Goal: Communication & Community: Answer question/provide support

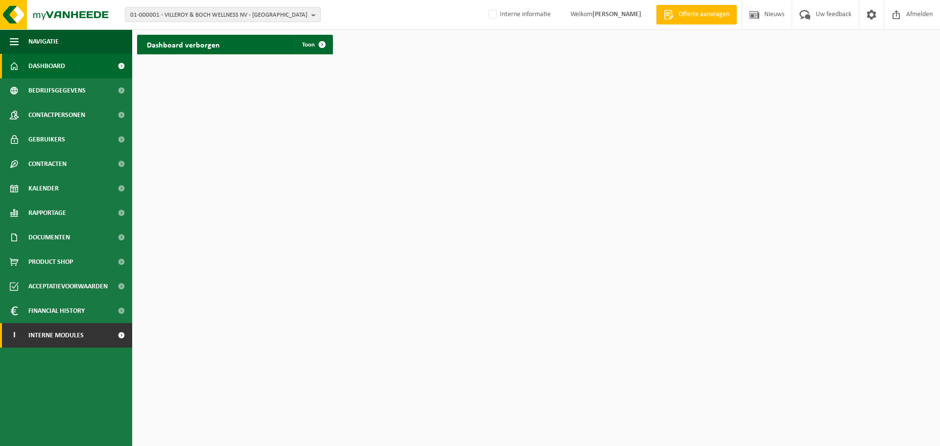
click at [105, 331] on link "I Interne modules" at bounding box center [66, 335] width 132 height 24
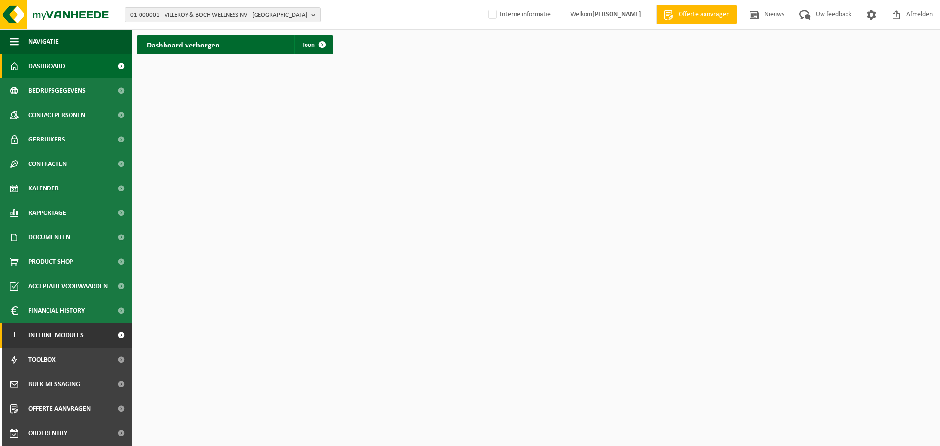
scroll to position [48, 0]
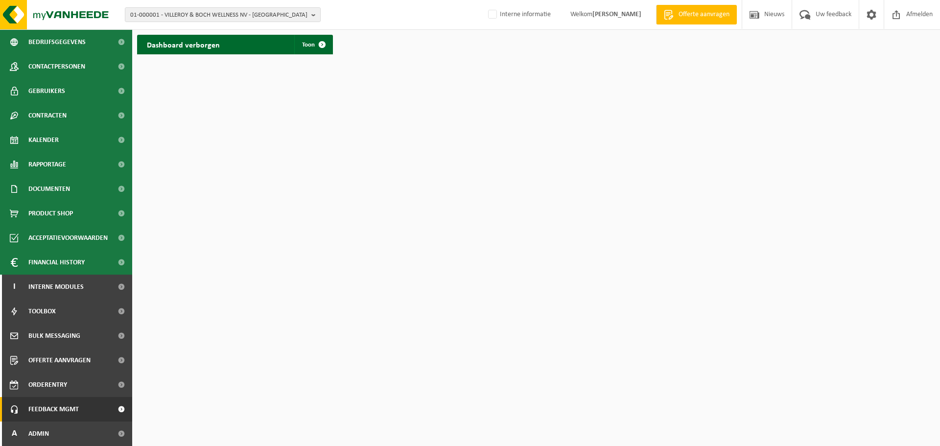
click at [80, 409] on link "Feedback MGMT" at bounding box center [66, 409] width 132 height 24
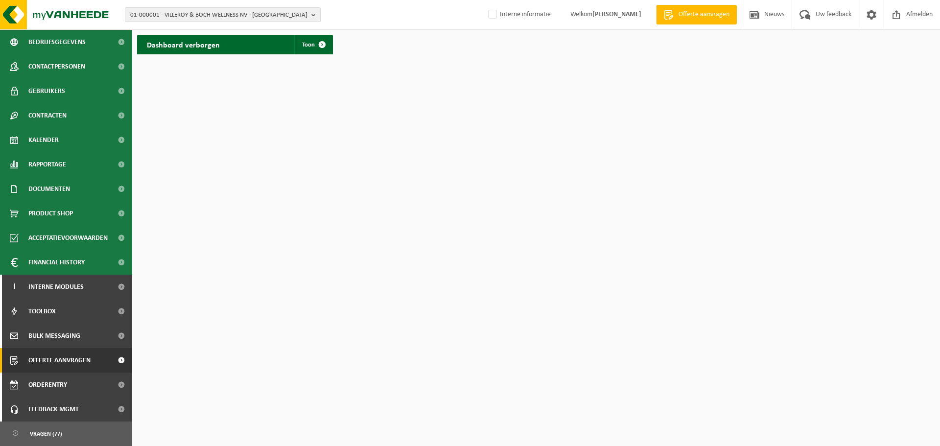
scroll to position [114, 0]
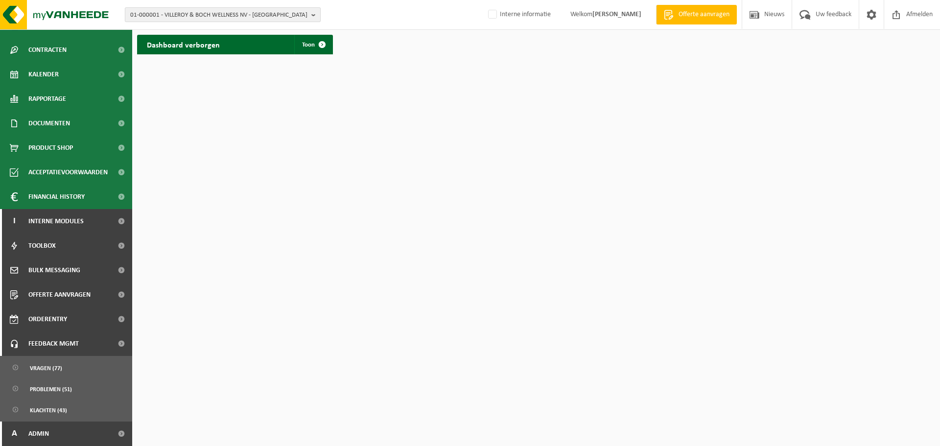
click at [290, 15] on span "01-000001 - VILLEROY & BOCH WELLNESS NV - ROESELARE" at bounding box center [218, 15] width 177 height 15
paste input "01-901774"
type input "01-901774"
click at [208, 45] on strong "01-901774 - DELANGHE KOEN - BOEZINGE" at bounding box center [169, 44] width 78 height 7
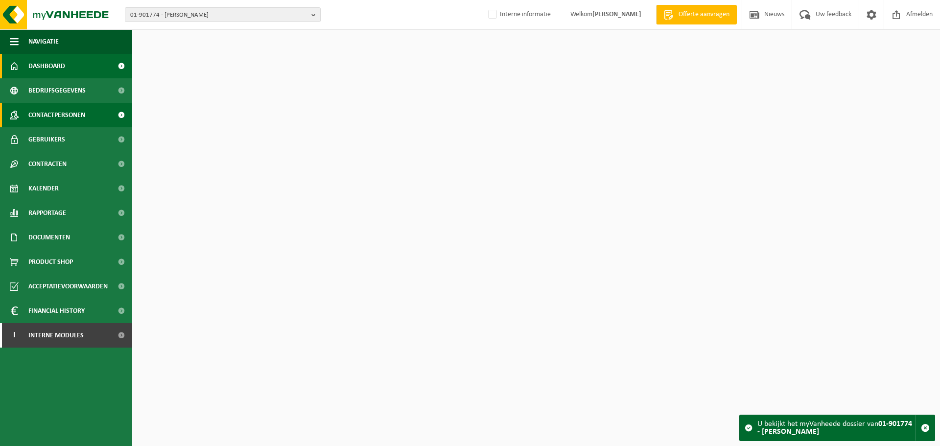
click at [71, 119] on span "Contactpersonen" at bounding box center [56, 115] width 57 height 24
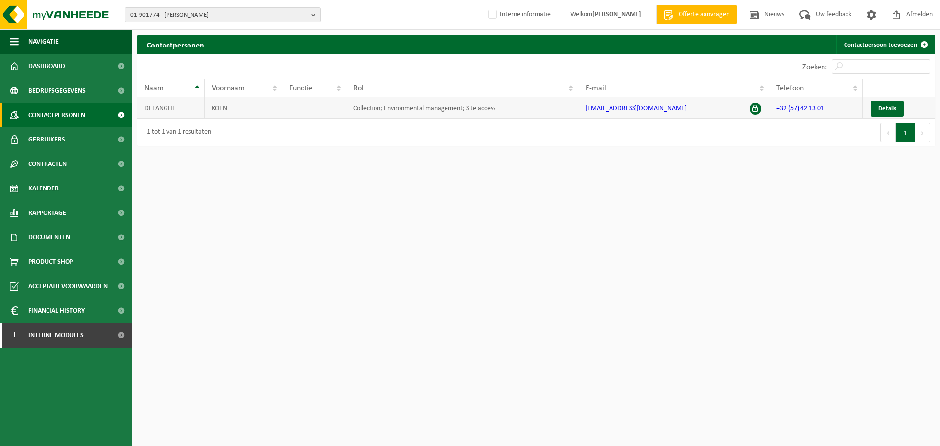
drag, startPoint x: 697, startPoint y: 113, endPoint x: 575, endPoint y: 116, distance: 121.9
click at [575, 116] on tr "DELANGHE KOEN Collection; Environmental management; Site access dakwerken_delan…" at bounding box center [536, 108] width 798 height 22
copy tr "dakwerken_delanghe@hotmail.com"
click at [261, 17] on span "01-901774 - DELANGHE KOEN - BOEZINGE" at bounding box center [218, 15] width 177 height 15
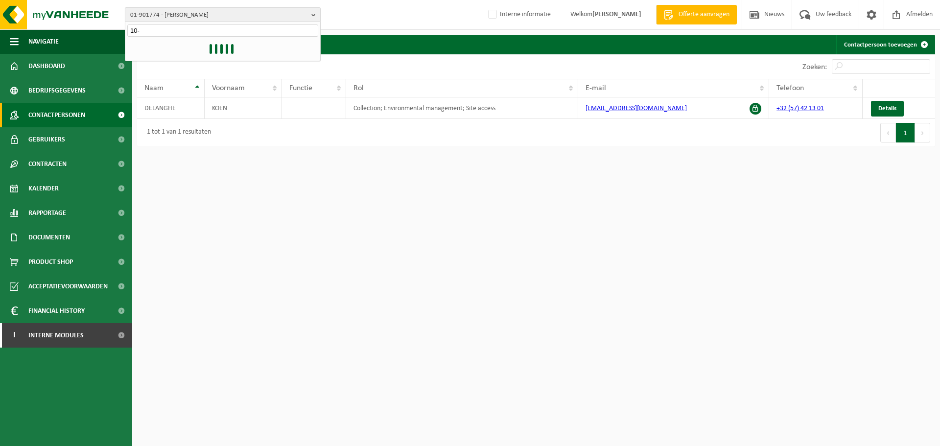
paste input "764752"
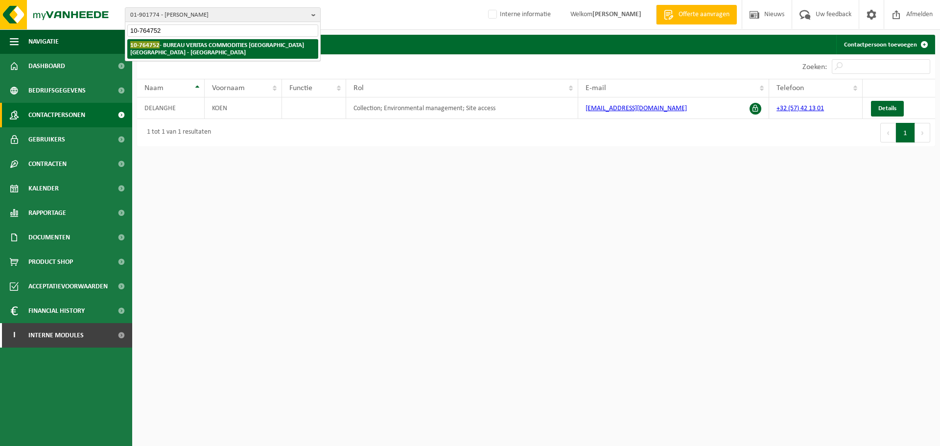
type input "10-764752"
click at [251, 44] on strong "10-764752 - BUREAU VERITAS COMMODITIES ANTWERP NV - ANTWERPEN" at bounding box center [217, 48] width 174 height 15
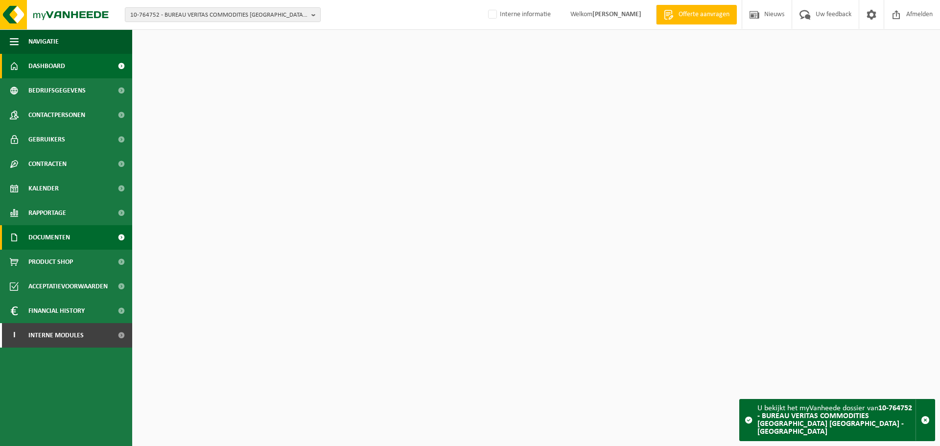
click at [61, 244] on span "Documenten" at bounding box center [49, 237] width 42 height 24
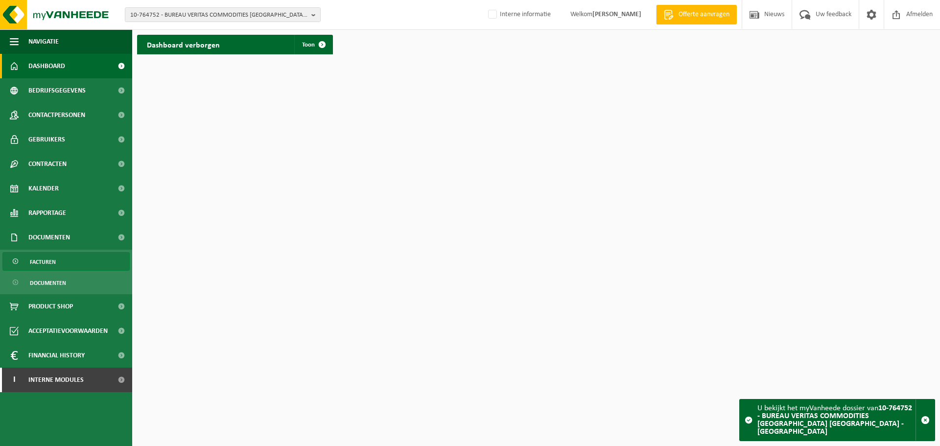
click at [52, 259] on span "Facturen" at bounding box center [43, 262] width 26 height 19
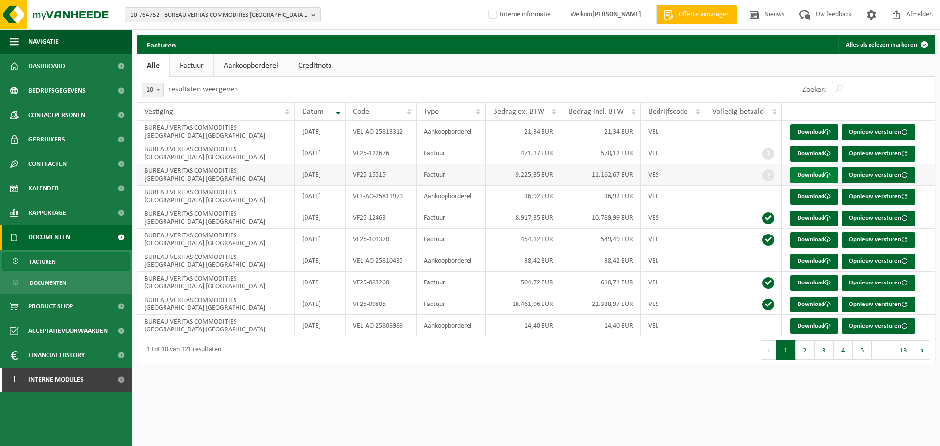
click at [794, 177] on link "Download" at bounding box center [814, 175] width 48 height 16
click at [237, 17] on span "10-764752 - BUREAU VERITAS COMMODITIES ANTWERP NV - ANTWERPEN" at bounding box center [218, 15] width 177 height 15
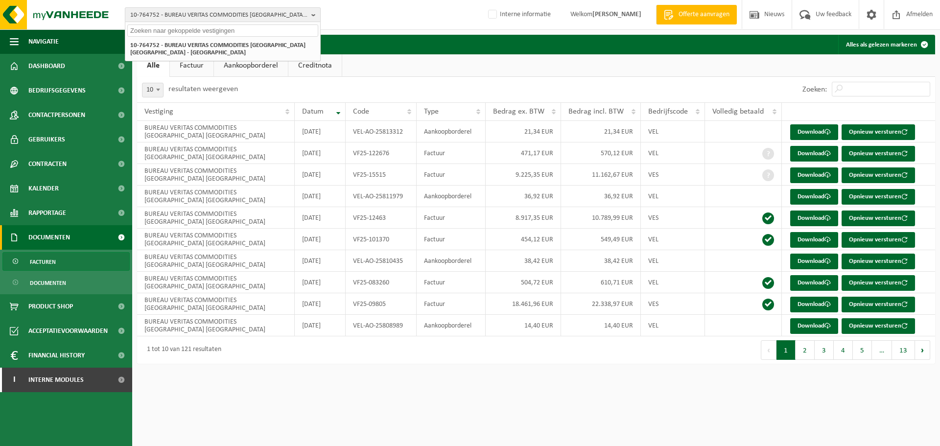
paste input "10-912136"
type input "10-912136"
click at [192, 43] on li "10-912136 - PROVINCIEHUIS - ANTWERPEN" at bounding box center [222, 45] width 191 height 12
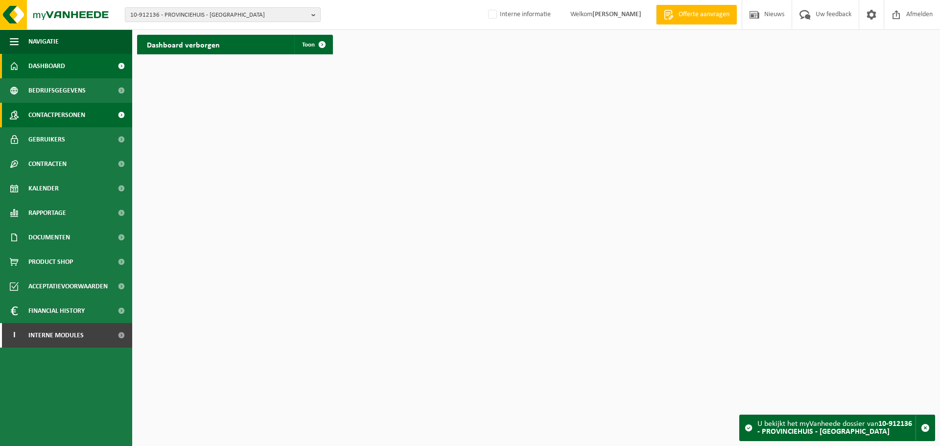
click at [104, 113] on link "Contactpersonen" at bounding box center [66, 115] width 132 height 24
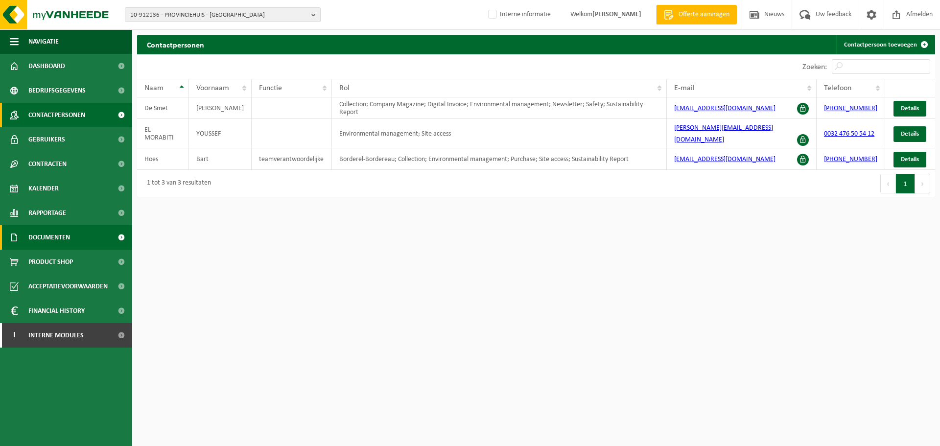
click at [79, 247] on link "Documenten" at bounding box center [66, 237] width 132 height 24
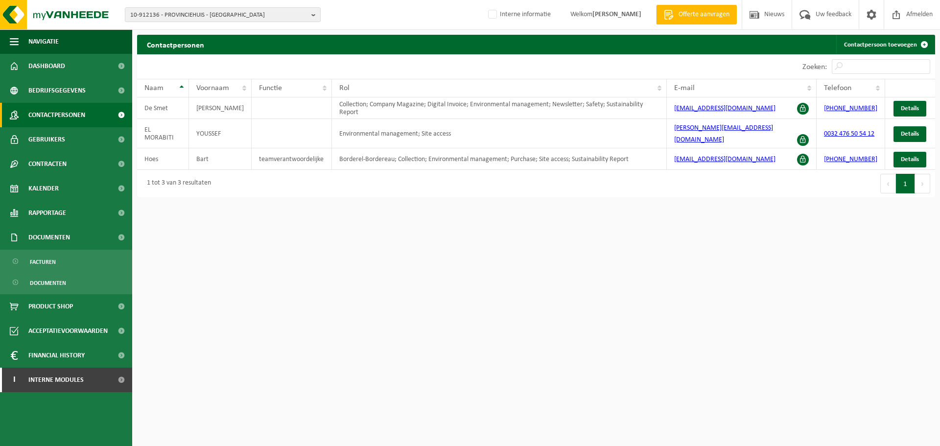
click at [54, 252] on ul "Facturen Documenten" at bounding box center [66, 272] width 132 height 45
click at [50, 258] on span "Facturen" at bounding box center [43, 262] width 26 height 19
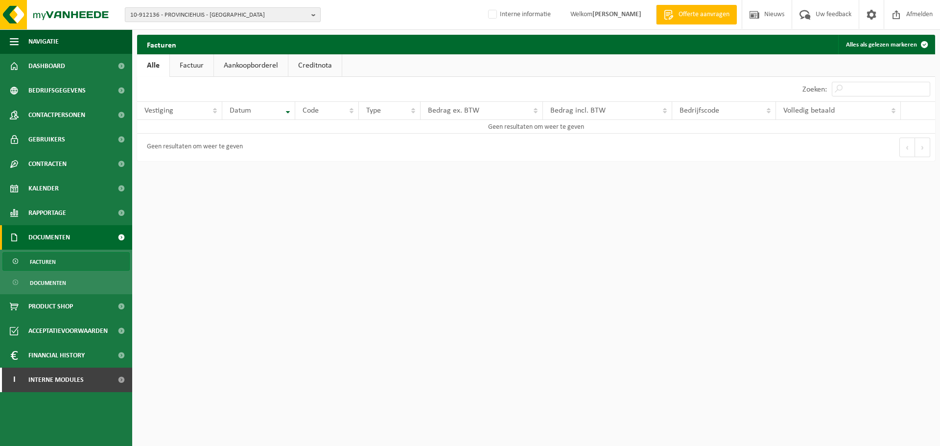
click at [223, 18] on span "10-912136 - PROVINCIEHUIS - [GEOGRAPHIC_DATA]" at bounding box center [218, 15] width 177 height 15
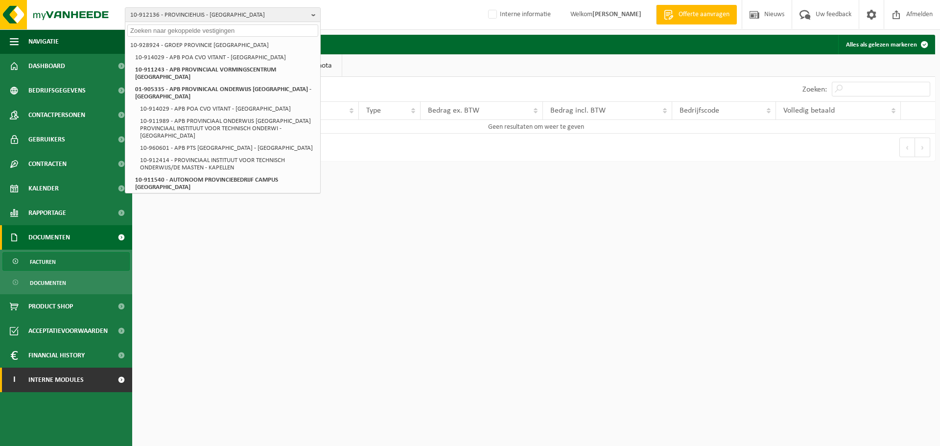
click at [56, 384] on span "Interne modules" at bounding box center [55, 380] width 55 height 24
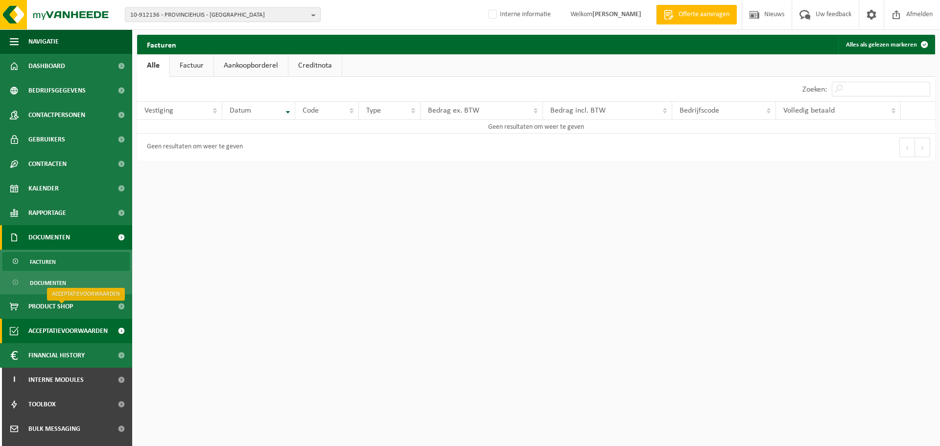
scroll to position [93, 0]
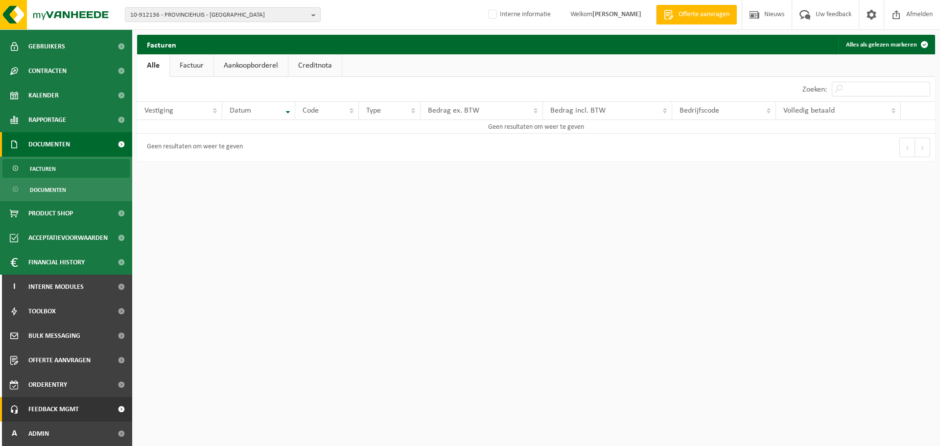
click at [64, 406] on span "Feedback MGMT" at bounding box center [53, 409] width 50 height 24
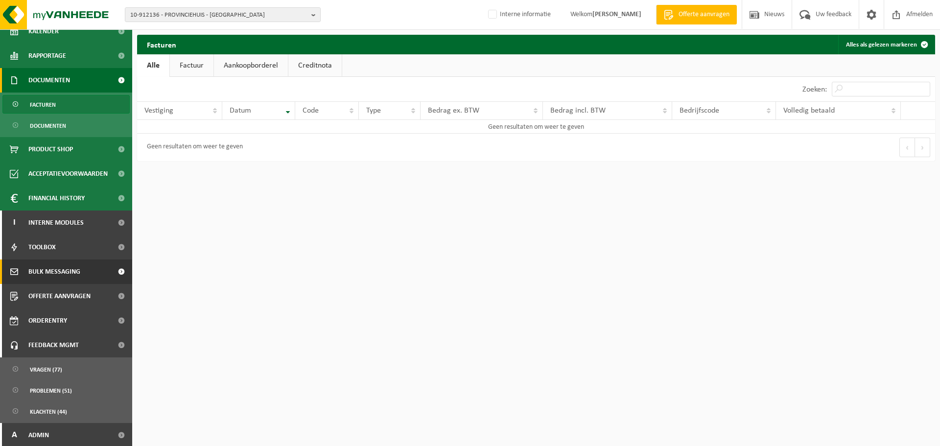
scroll to position [159, 0]
click at [49, 413] on span "Klachten (44)" at bounding box center [48, 410] width 37 height 19
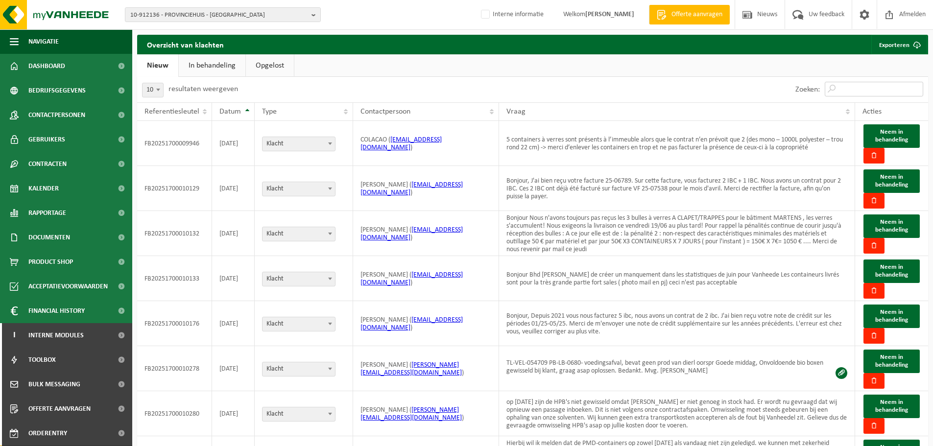
click at [897, 83] on input "Zoeken:" at bounding box center [873, 89] width 98 height 15
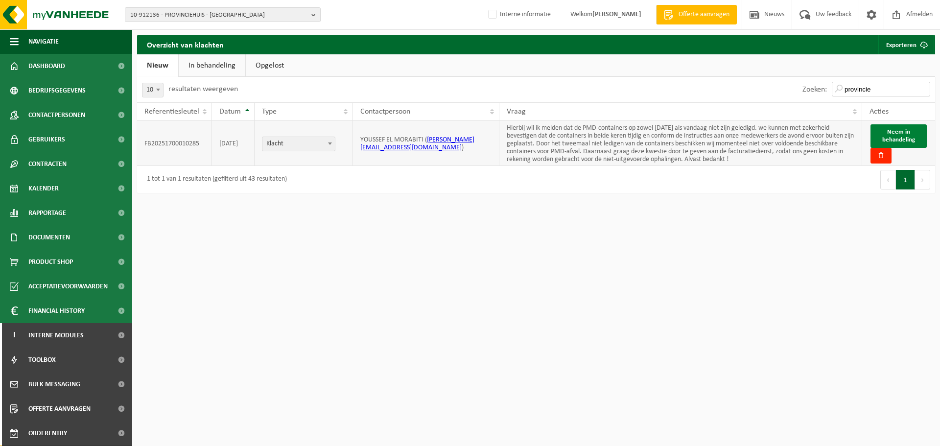
type input "provincie"
click at [906, 137] on span "Neem in behandeling" at bounding box center [898, 136] width 33 height 14
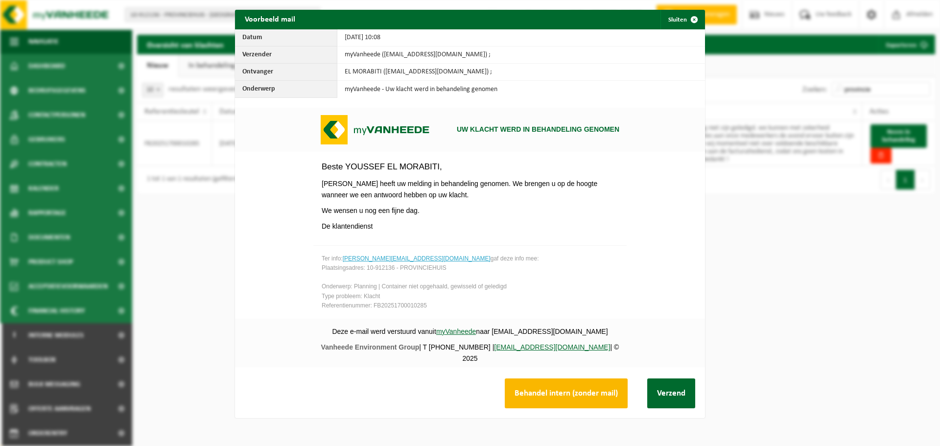
click at [570, 402] on button "Behandel intern (zonder mail)" at bounding box center [566, 393] width 123 height 30
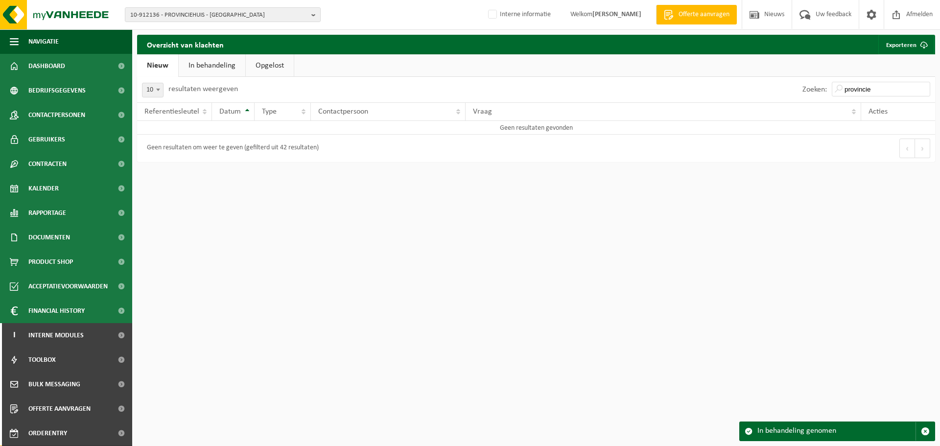
click at [216, 60] on link "In behandeling" at bounding box center [212, 65] width 67 height 23
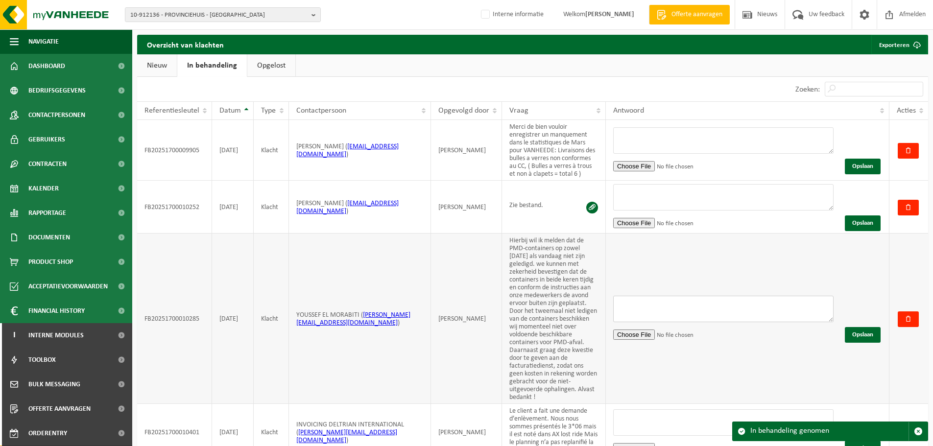
click at [746, 318] on textarea at bounding box center [723, 309] width 220 height 26
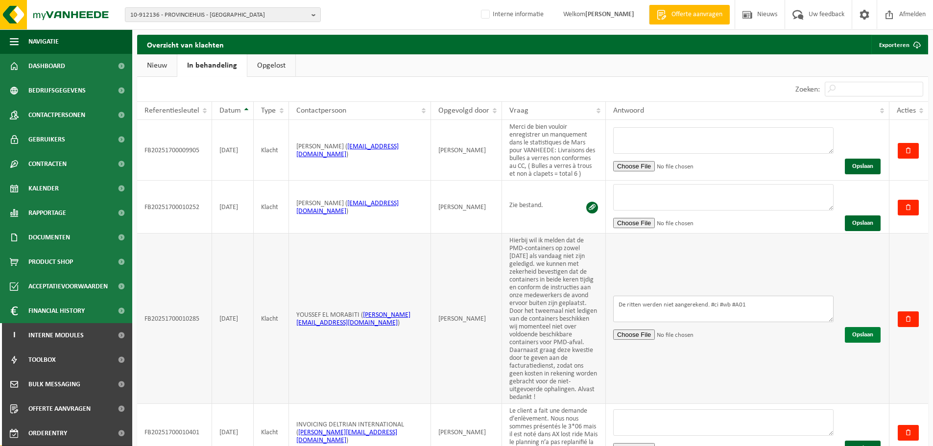
type textarea "De ritten werden niet aangerekend. #ci #wb #A01"
click at [868, 334] on button "Opslaan" at bounding box center [863, 335] width 36 height 16
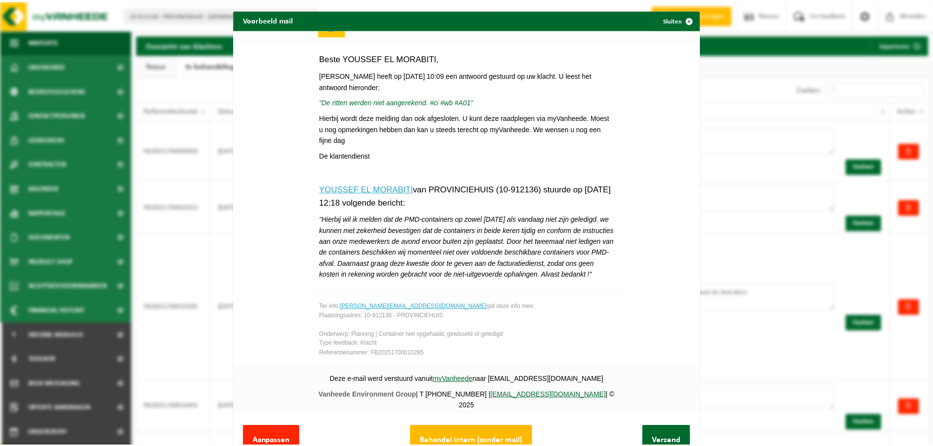
scroll to position [37, 0]
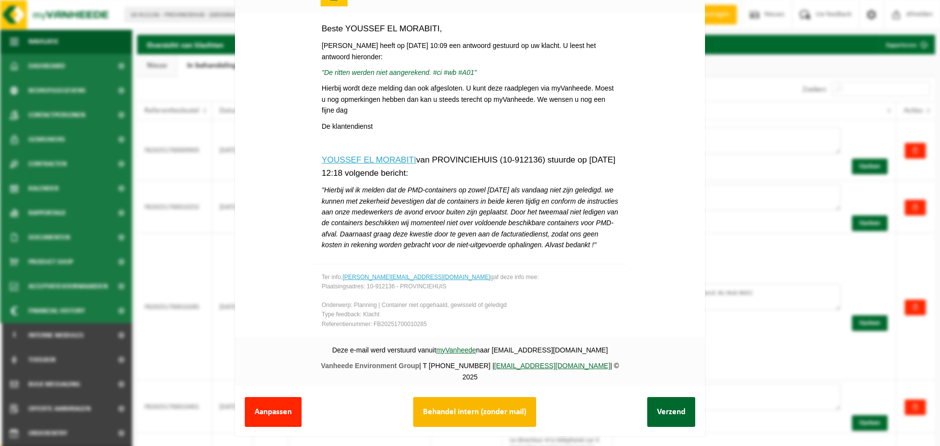
click at [496, 401] on button "Behandel intern (zonder mail)" at bounding box center [474, 412] width 123 height 30
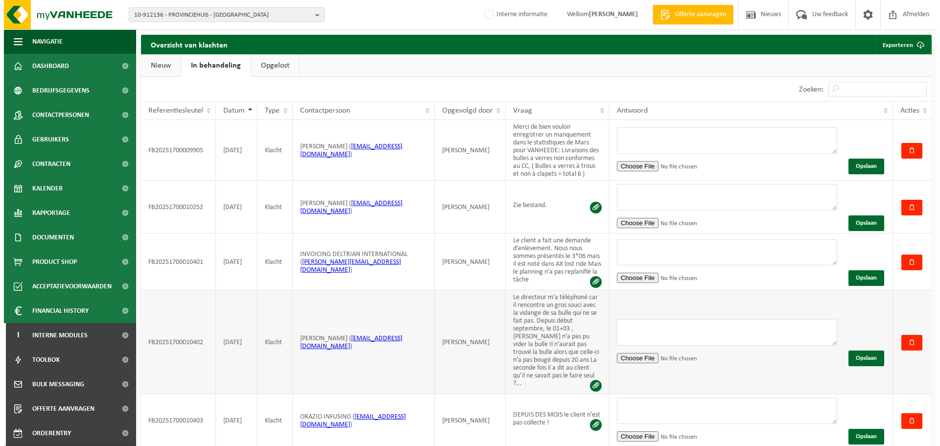
scroll to position [0, 0]
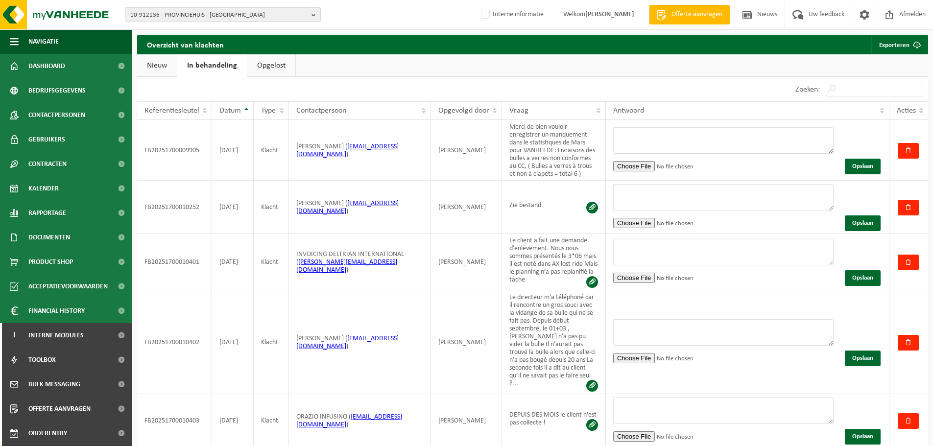
drag, startPoint x: 157, startPoint y: 61, endPoint x: 212, endPoint y: 65, distance: 56.0
click at [157, 61] on link "Nieuw" at bounding box center [157, 65] width 40 height 23
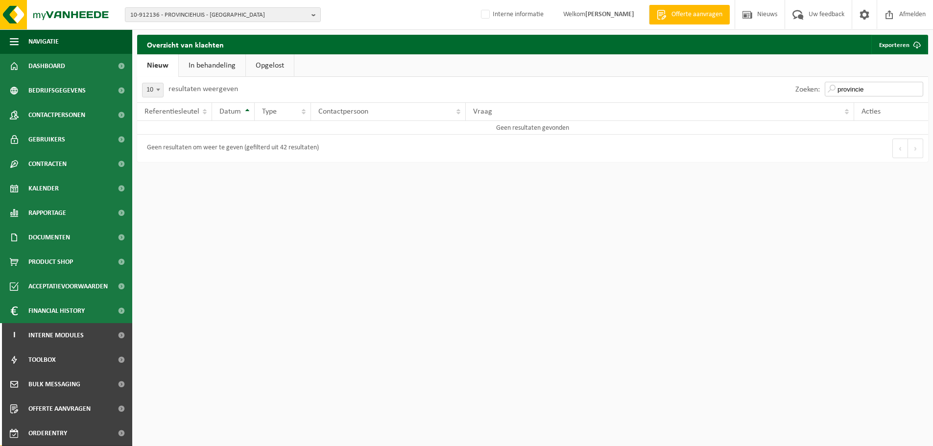
drag, startPoint x: 874, startPoint y: 86, endPoint x: 795, endPoint y: 87, distance: 79.8
click at [795, 87] on div "Zoeken: provincie" at bounding box center [859, 89] width 138 height 25
paste input "10-990276"
drag, startPoint x: 868, startPoint y: 91, endPoint x: 646, endPoint y: 99, distance: 221.9
click at [646, 99] on div "Zoeken: 10-990276" at bounding box center [731, 89] width 396 height 25
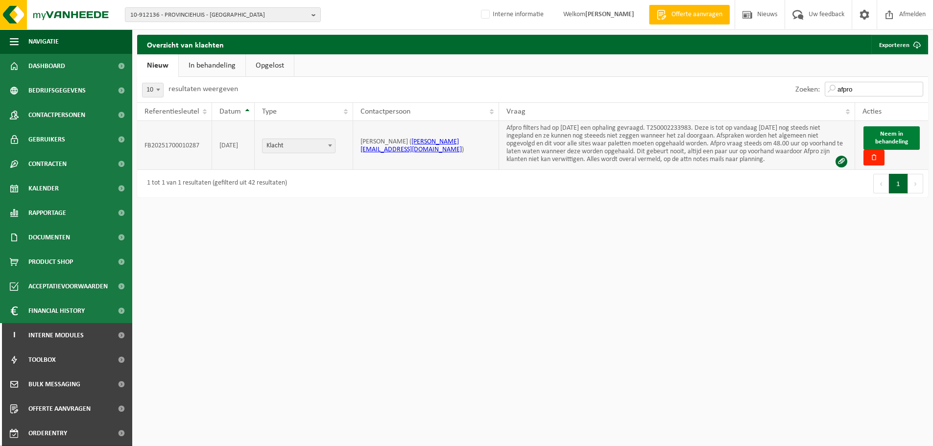
type input "afpro"
click at [891, 134] on span "Neem in behandeling" at bounding box center [891, 138] width 33 height 14
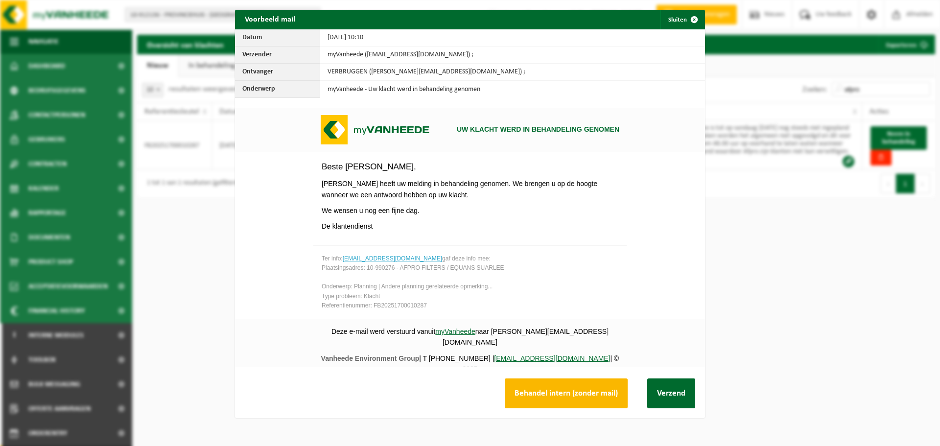
click at [527, 404] on button "Behandel intern (zonder mail)" at bounding box center [566, 393] width 123 height 30
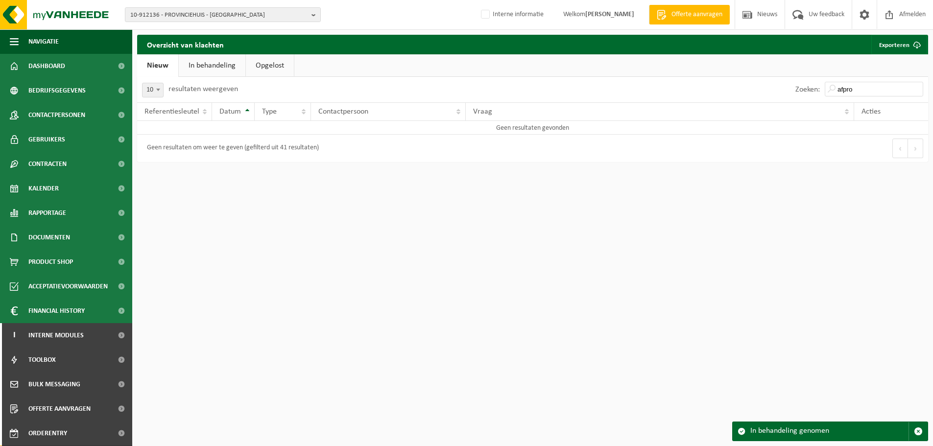
click at [220, 63] on link "In behandeling" at bounding box center [212, 65] width 67 height 23
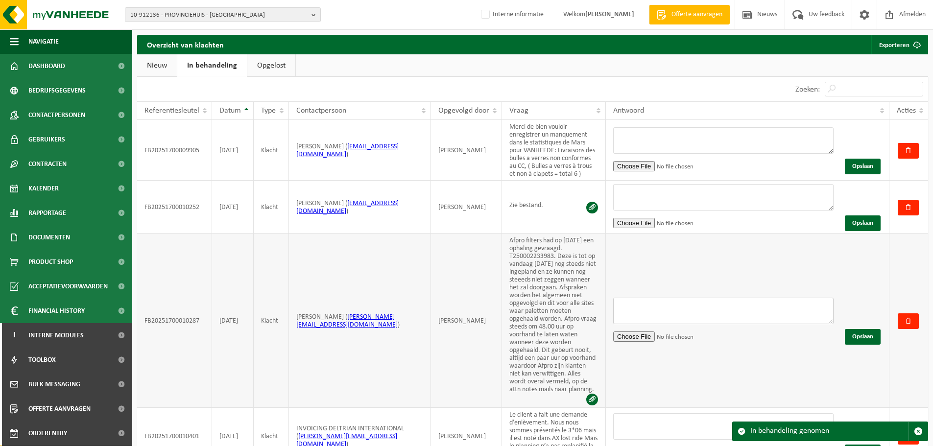
click at [717, 315] on textarea at bounding box center [723, 311] width 220 height 26
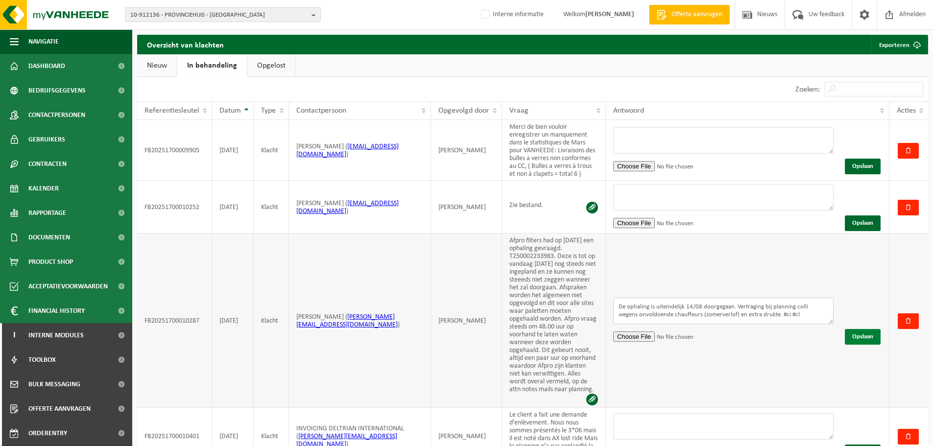
type textarea "De ophaling is uiteindelijk 14/08 doorgegaan. Vertraging bij planning colli weg…"
click at [863, 331] on button "Opslaan" at bounding box center [863, 337] width 36 height 16
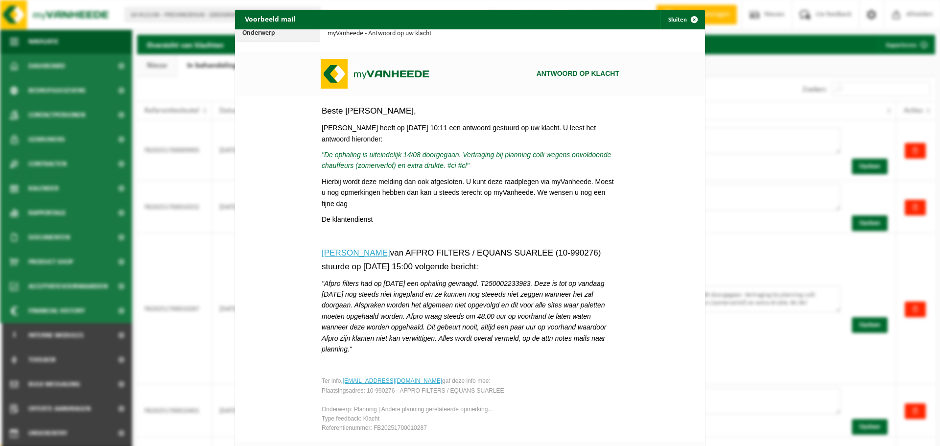
scroll to position [130, 0]
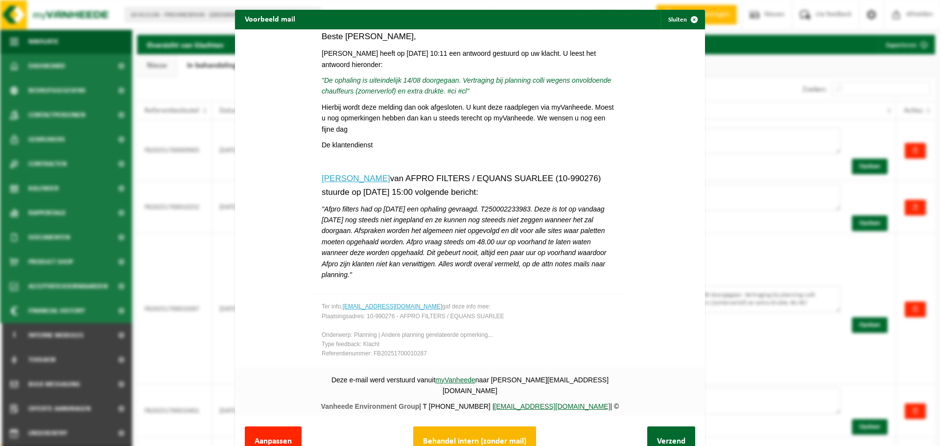
click at [499, 428] on button "Behandel intern (zonder mail)" at bounding box center [474, 441] width 123 height 30
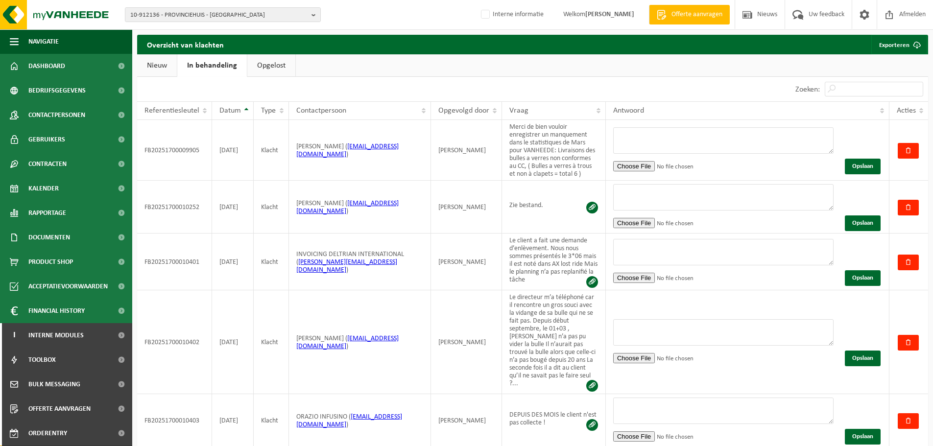
drag, startPoint x: 155, startPoint y: 65, endPoint x: 267, endPoint y: 67, distance: 111.6
click at [155, 65] on link "Nieuw" at bounding box center [157, 65] width 40 height 23
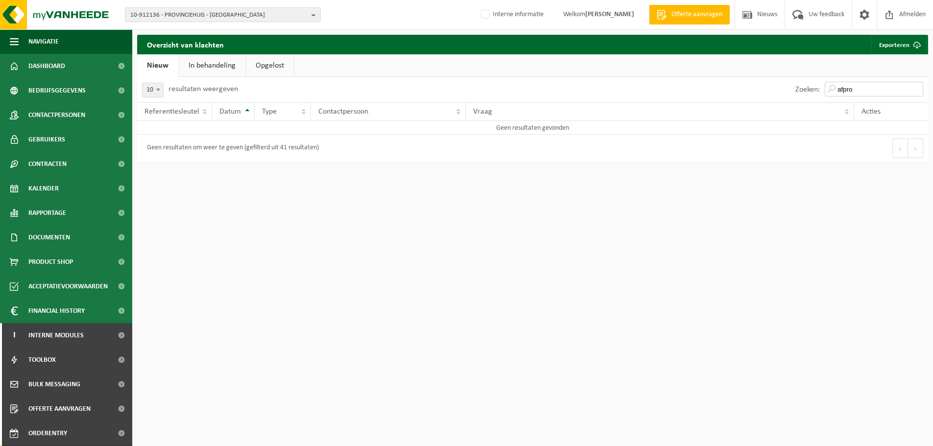
drag, startPoint x: 866, startPoint y: 88, endPoint x: 810, endPoint y: 90, distance: 55.4
click at [811, 92] on div "Zoeken: afpro" at bounding box center [859, 89] width 138 height 25
drag, startPoint x: 866, startPoint y: 93, endPoint x: 722, endPoint y: 98, distance: 144.0
click at [722, 98] on div "Zoeken: troon" at bounding box center [731, 89] width 396 height 25
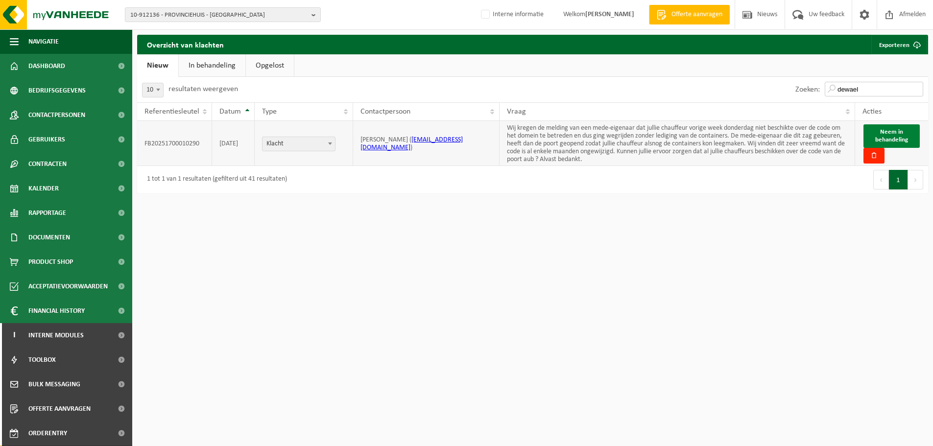
type input "dewael"
click at [888, 138] on span "Neem in behandeling" at bounding box center [891, 136] width 33 height 14
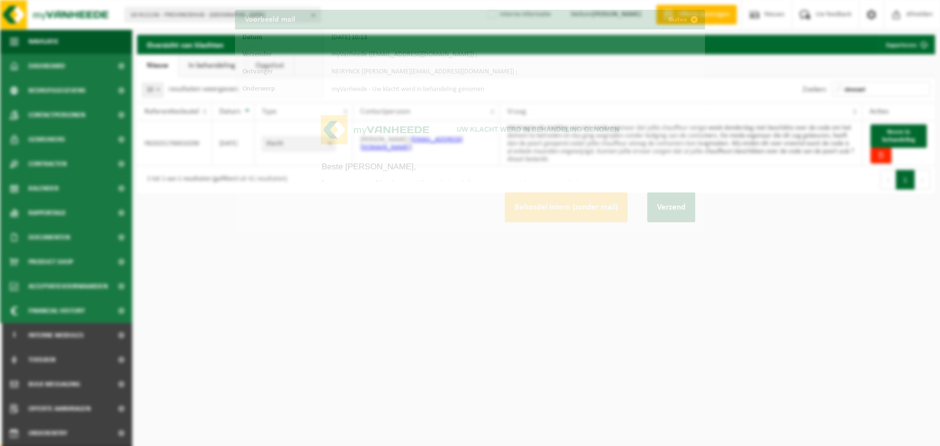
scroll to position [0, 0]
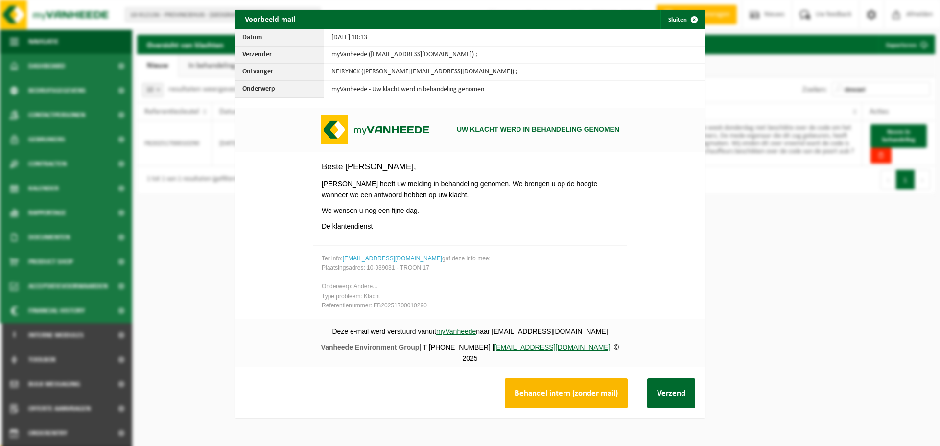
click at [542, 396] on button "Behandel intern (zonder mail)" at bounding box center [566, 393] width 123 height 30
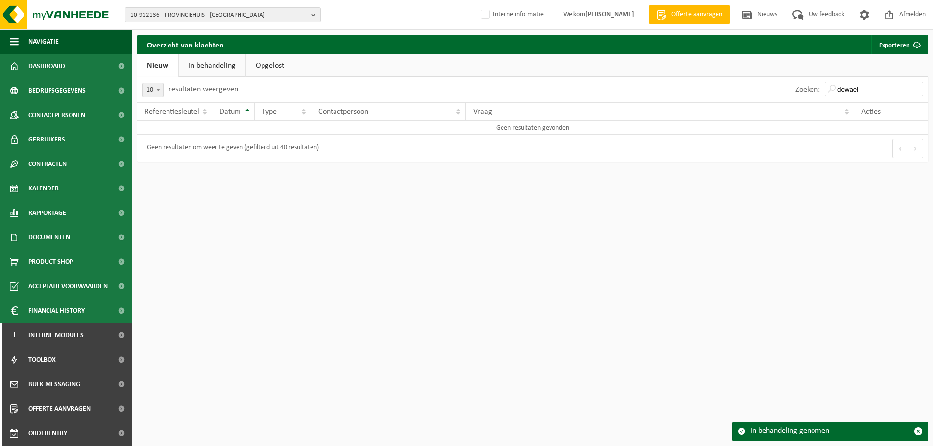
click at [210, 65] on link "In behandeling" at bounding box center [212, 65] width 67 height 23
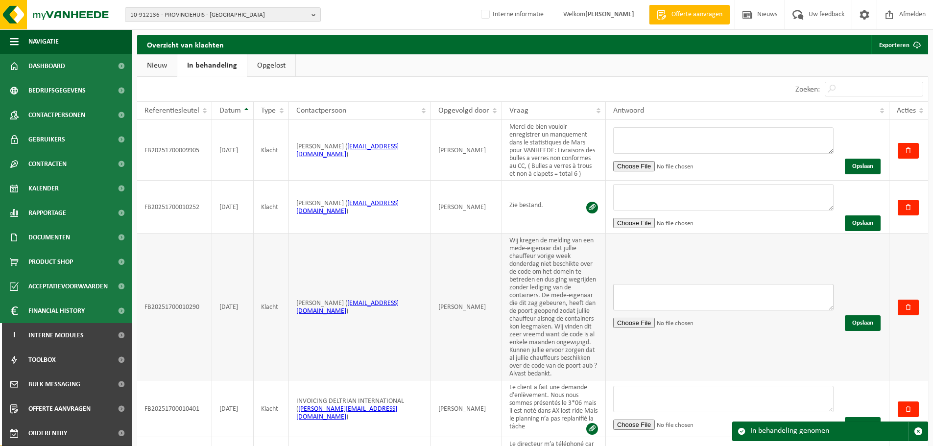
click at [688, 301] on textarea at bounding box center [723, 297] width 220 height 26
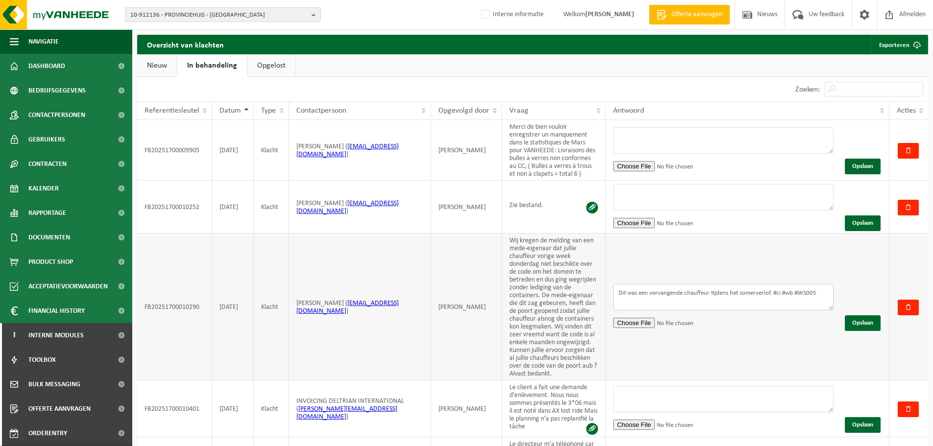
click at [819, 290] on textarea "Dit was een vervangende chauffeur tijdens het zomerverlof. #ci #wb #WS005" at bounding box center [723, 297] width 220 height 26
type textarea "Dit was een vervangende chauffeur tijdens het zomerverlof. #ci #wb #WS005 #O01"
click at [857, 317] on button "Opslaan" at bounding box center [863, 323] width 36 height 16
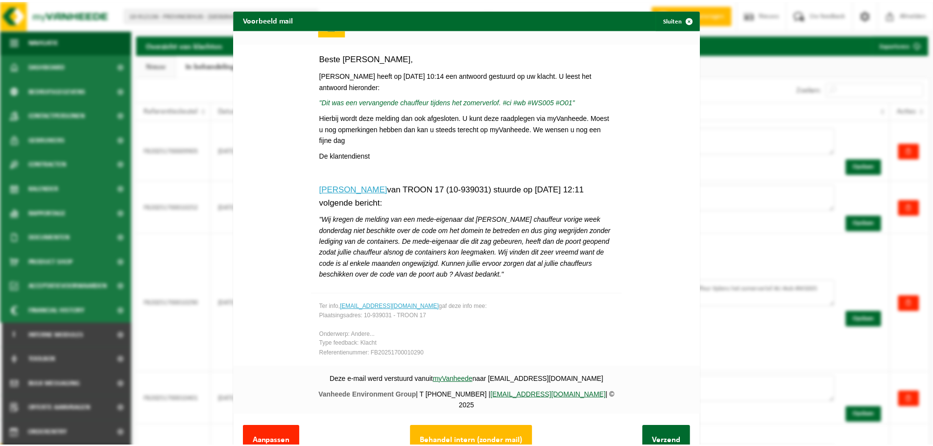
scroll to position [37, 0]
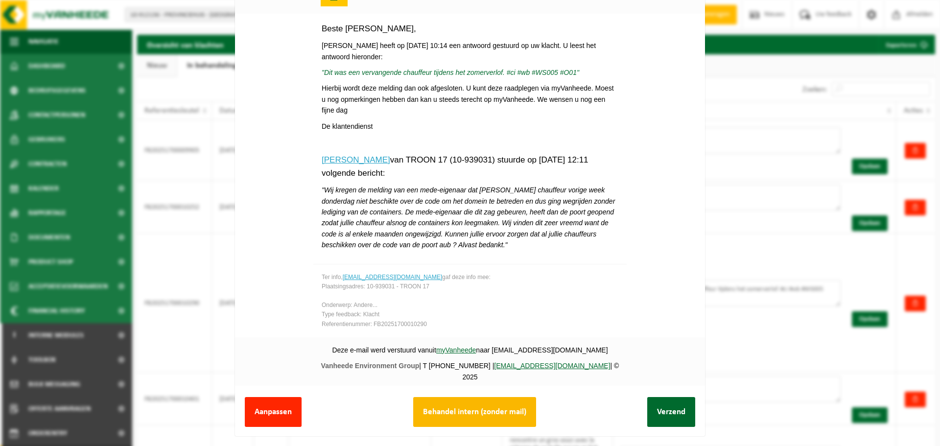
click at [495, 400] on button "Behandel intern (zonder mail)" at bounding box center [474, 412] width 123 height 30
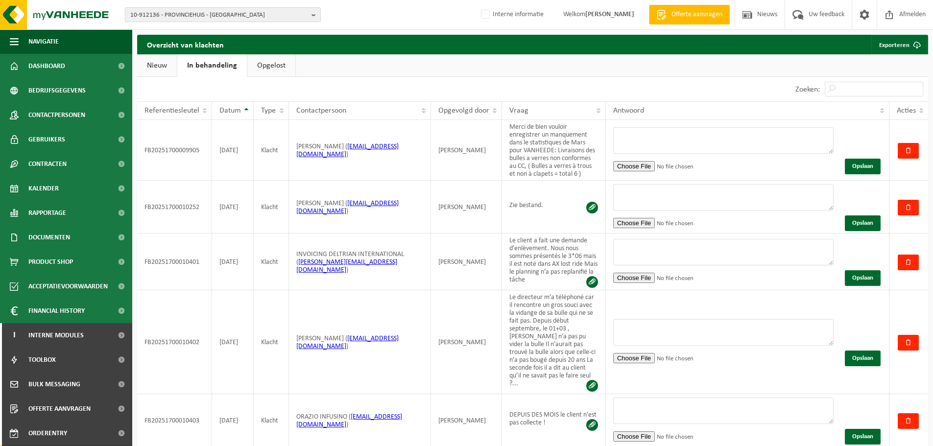
click at [162, 15] on span "10-912136 - PROVINCIEHUIS - ANTWERPEN" at bounding box center [218, 15] width 177 height 15
paste input "10-939031"
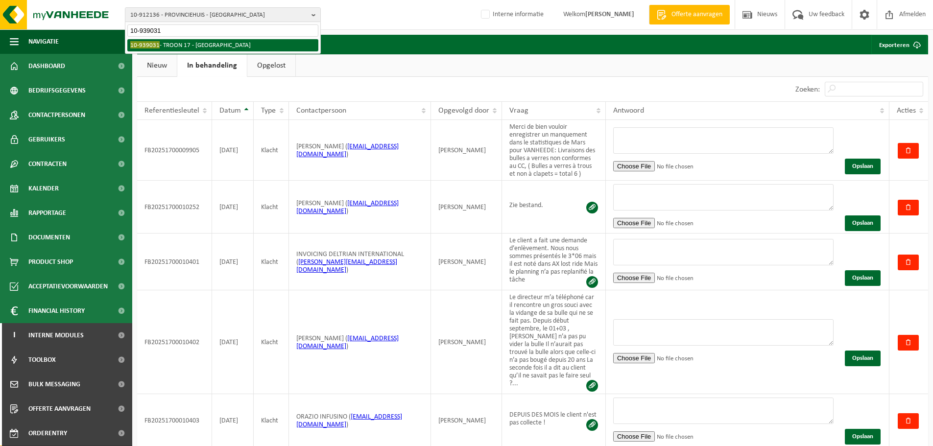
type input "10-939031"
click at [178, 46] on li "10-939031 - TROON 17 - OOSTENDE" at bounding box center [222, 45] width 191 height 12
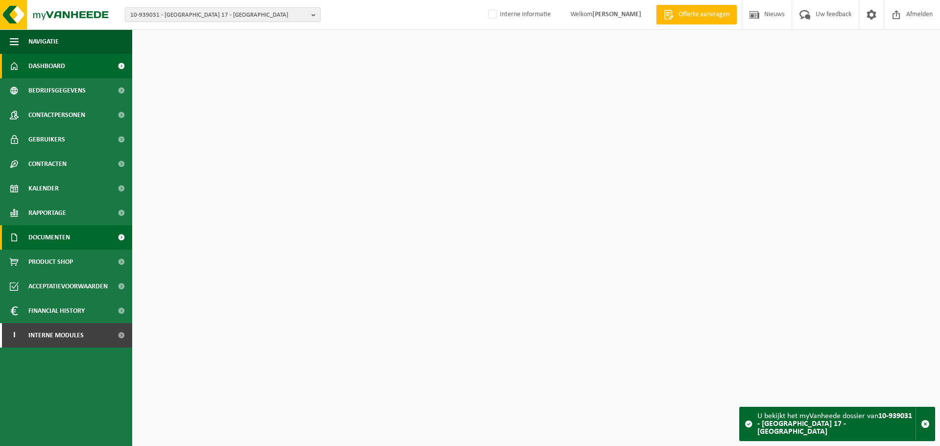
click at [55, 234] on span "Documenten" at bounding box center [49, 237] width 42 height 24
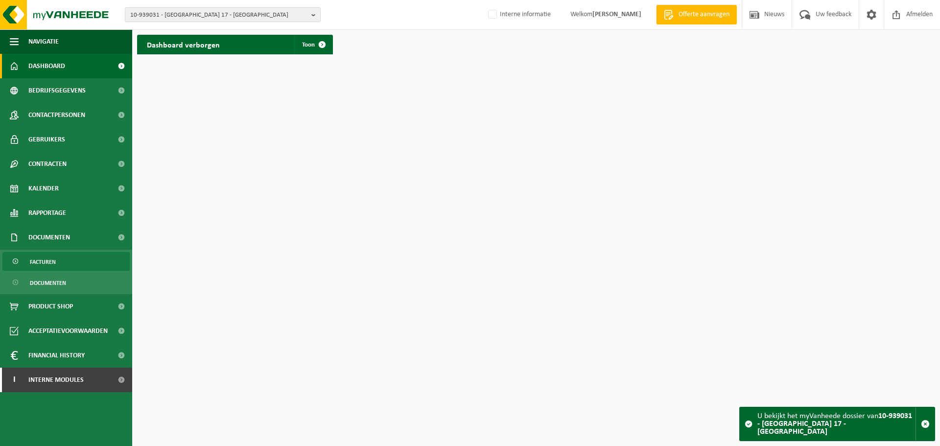
click at [52, 267] on span "Facturen" at bounding box center [43, 262] width 26 height 19
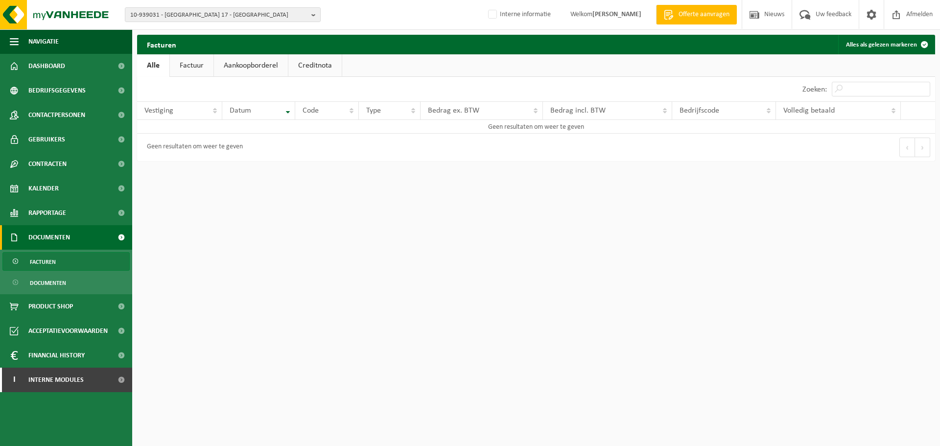
click at [260, 24] on div "10-939031 - [GEOGRAPHIC_DATA] 17 - OOSTENDE 10-956544 - [GEOGRAPHIC_DATA] - [GE…" at bounding box center [470, 15] width 940 height 30
click at [262, 15] on span "10-939031 - [GEOGRAPHIC_DATA] 17 - [GEOGRAPHIC_DATA]" at bounding box center [218, 15] width 177 height 15
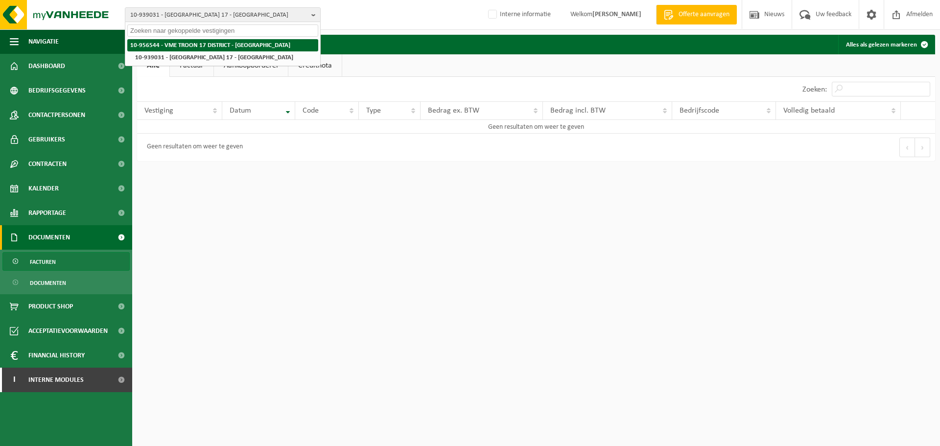
click at [238, 40] on li "10-956544 - VME TROON 17 DISTRICT - [GEOGRAPHIC_DATA]" at bounding box center [222, 45] width 191 height 12
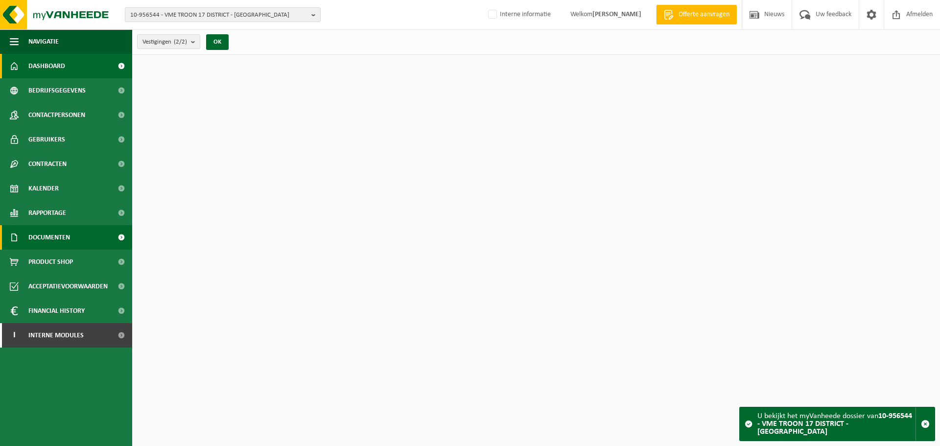
click at [44, 244] on span "Documenten" at bounding box center [49, 237] width 42 height 24
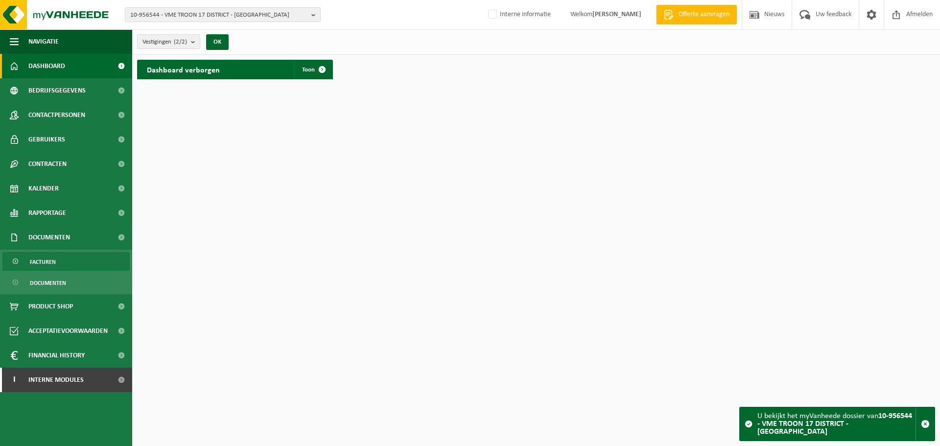
click at [43, 269] on span "Facturen" at bounding box center [43, 262] width 26 height 19
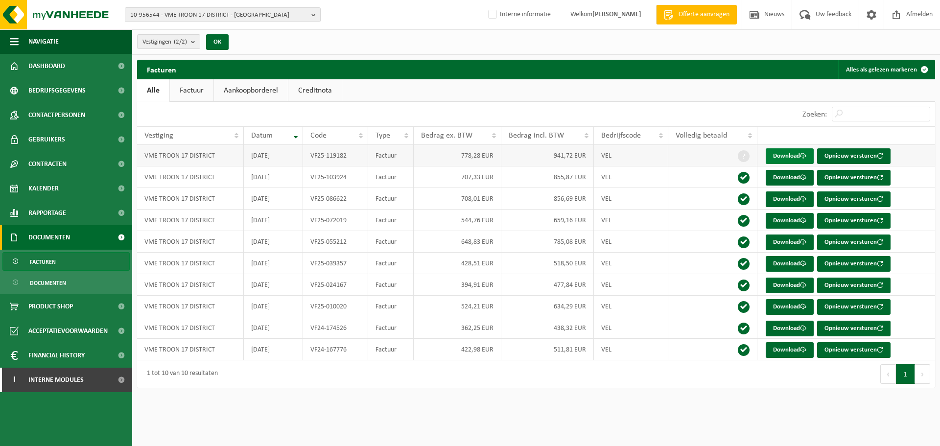
click at [795, 158] on link "Download" at bounding box center [790, 156] width 48 height 16
click at [236, 13] on span "10-956544 - VME TROON 17 DISTRICT - OOSTENDE" at bounding box center [218, 15] width 177 height 15
paste input "01-902870"
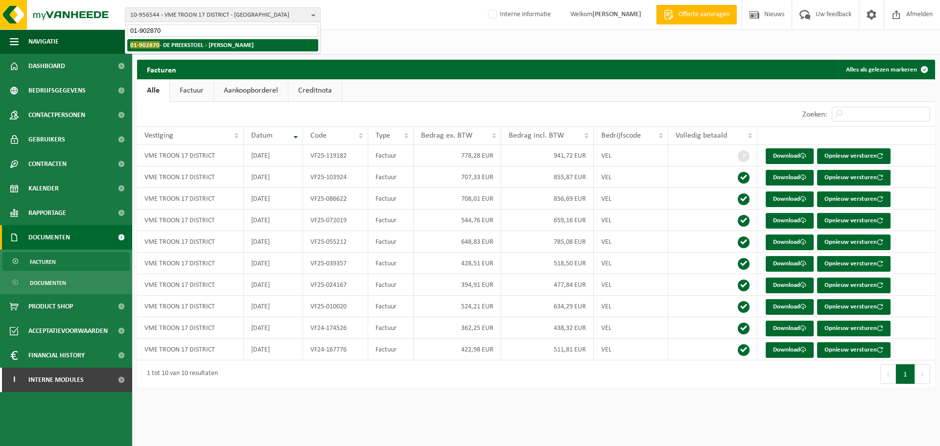
type input "01-902870"
click at [209, 47] on strong "01-902870 - DE PREEKSTOEL - SAMYN NADINE - DRANOUTER" at bounding box center [191, 44] width 123 height 7
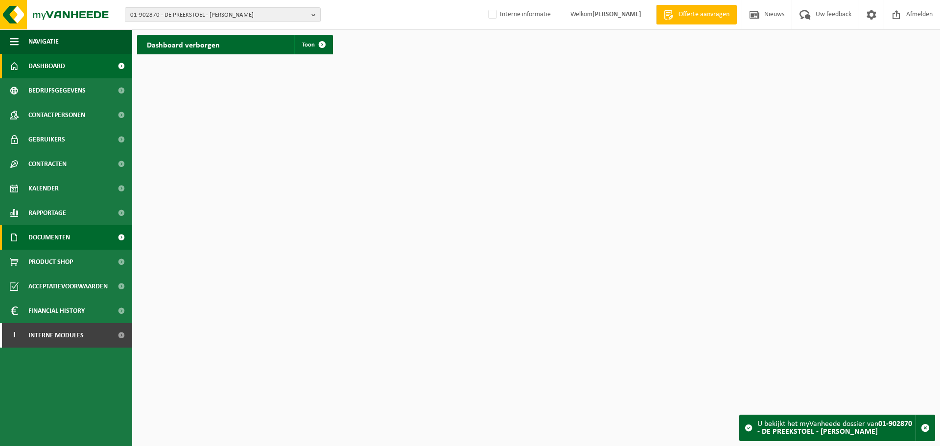
click at [60, 239] on span "Documenten" at bounding box center [49, 237] width 42 height 24
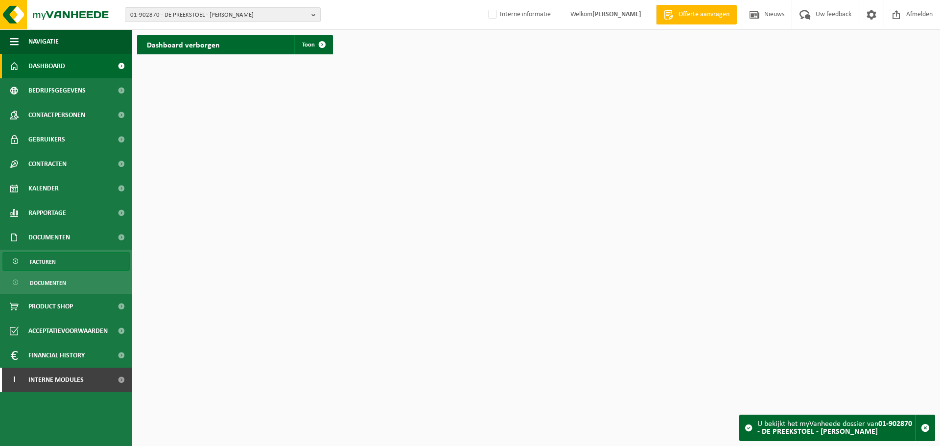
click at [52, 255] on span "Facturen" at bounding box center [43, 262] width 26 height 19
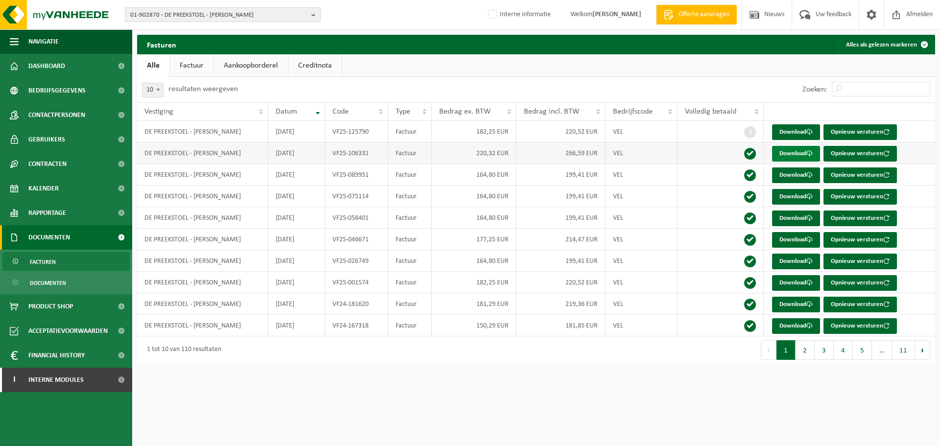
click at [789, 152] on link "Download" at bounding box center [796, 154] width 48 height 16
click at [795, 132] on link "Download" at bounding box center [796, 132] width 48 height 16
click at [53, 385] on span "Interne modules" at bounding box center [55, 380] width 55 height 24
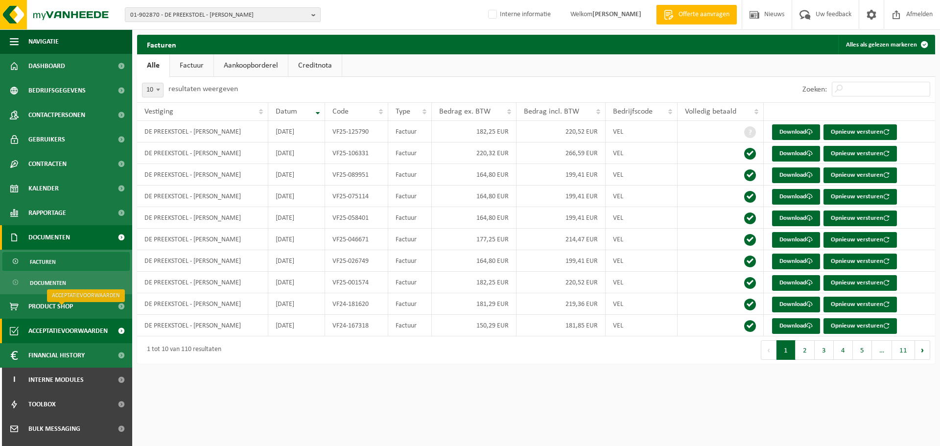
scroll to position [93, 0]
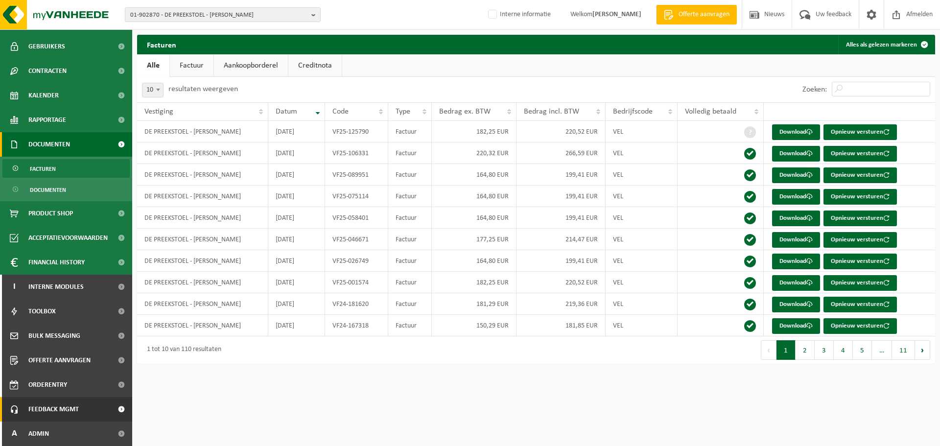
click at [64, 408] on span "Feedback MGMT" at bounding box center [53, 409] width 50 height 24
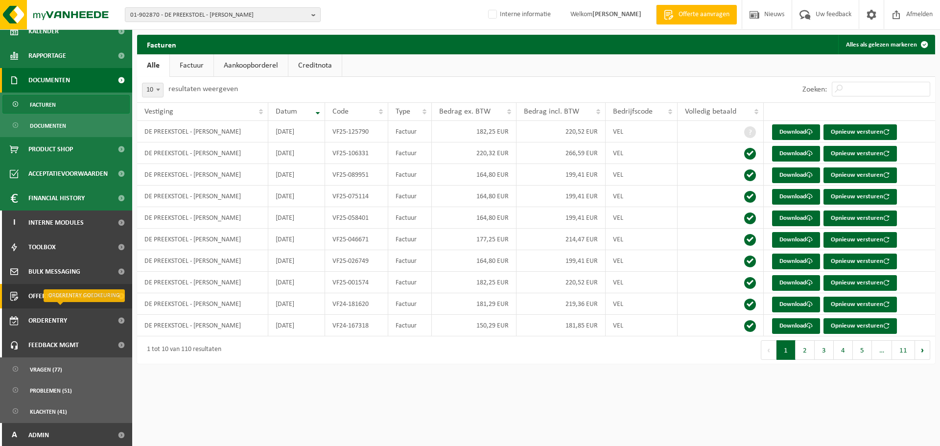
scroll to position [159, 0]
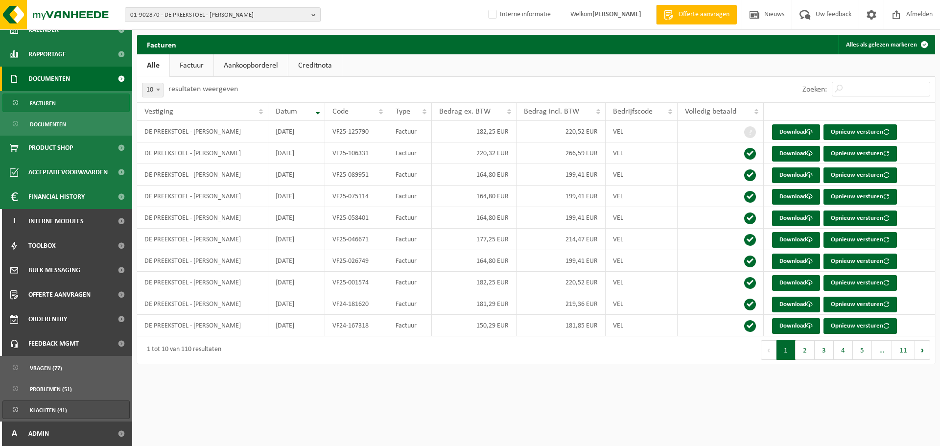
click at [48, 409] on span "Klachten (41)" at bounding box center [48, 410] width 37 height 19
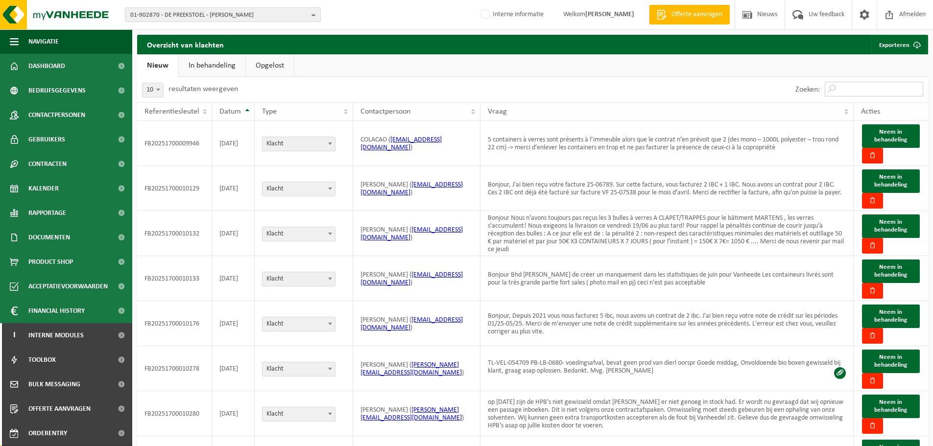
click at [875, 82] on input "Zoeken:" at bounding box center [873, 89] width 98 height 15
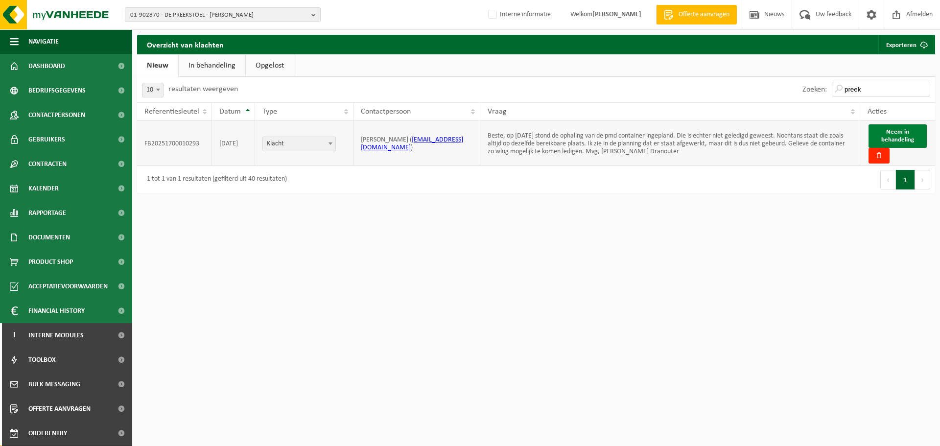
type input "preek"
click at [909, 127] on button "Neem in behandeling" at bounding box center [898, 135] width 58 height 23
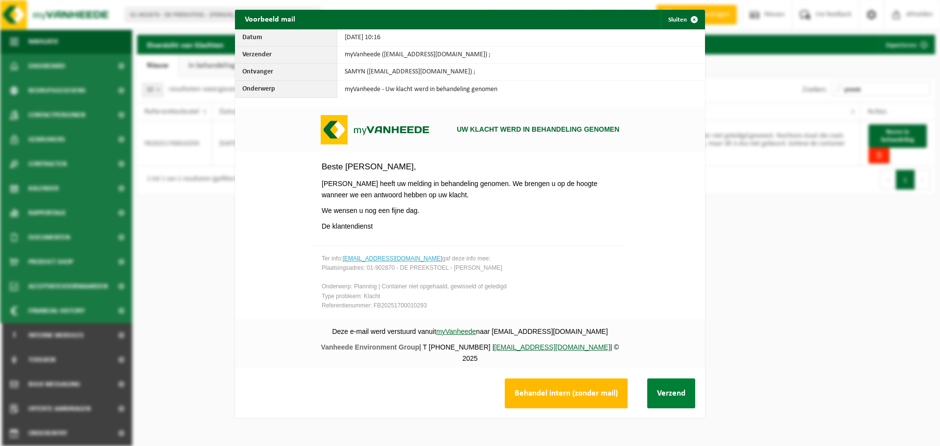
click at [657, 390] on button "Verzend" at bounding box center [671, 393] width 48 height 30
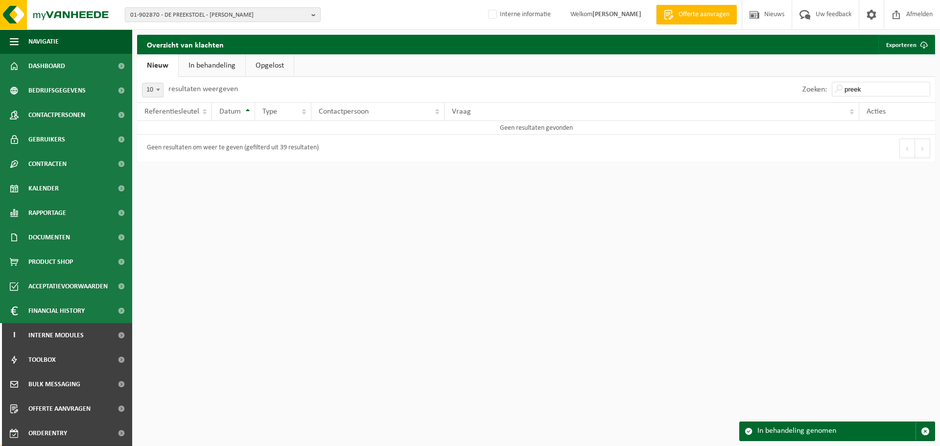
click at [197, 68] on link "In behandeling" at bounding box center [212, 65] width 67 height 23
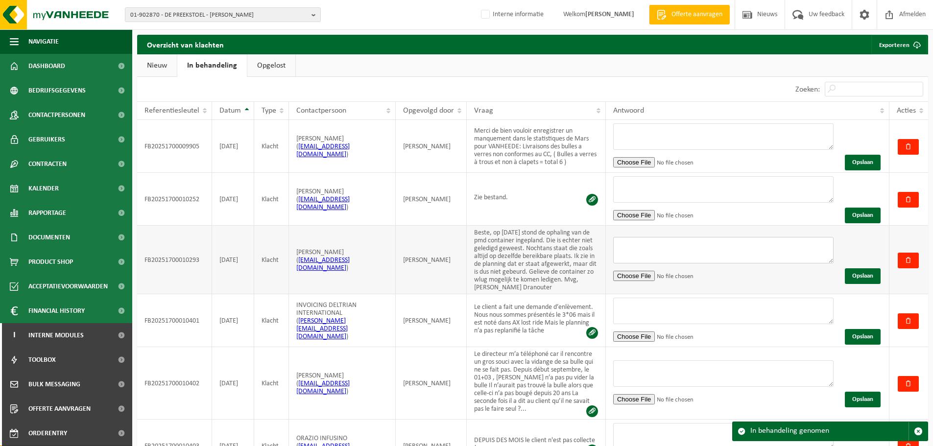
click at [681, 248] on textarea at bounding box center [723, 250] width 220 height 26
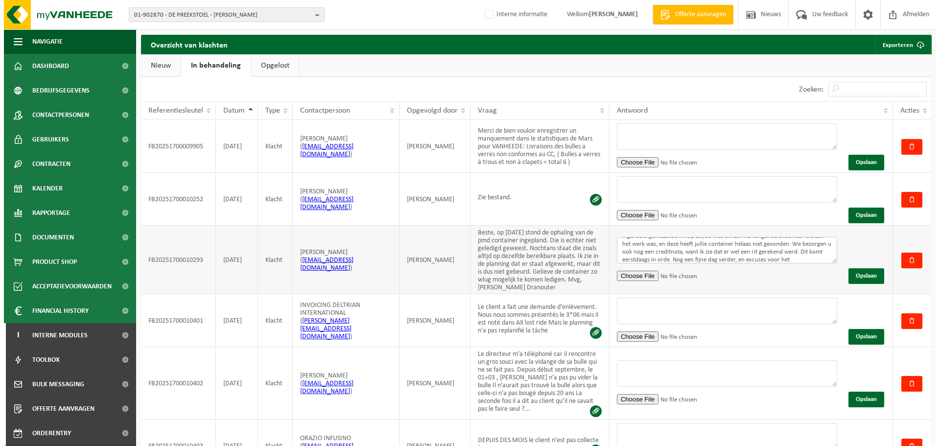
scroll to position [25, 0]
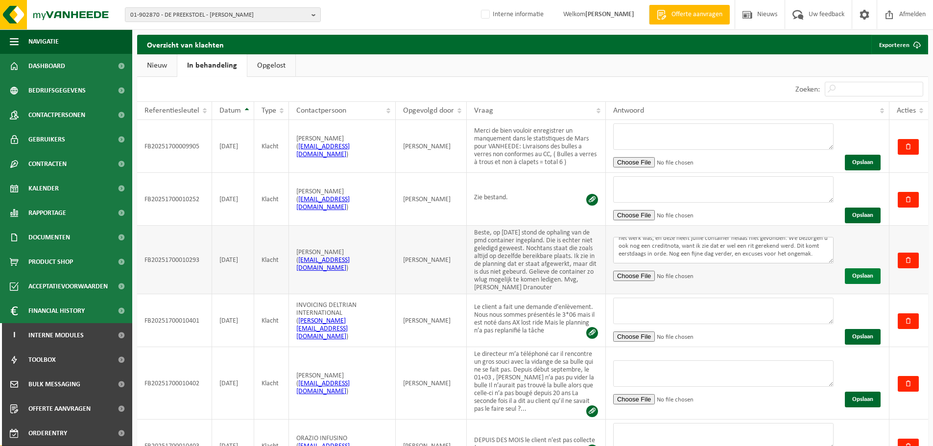
type textarea "Beste, excuses dat we hier zo laat een antwoord op geven. De lediging is dan no…"
click at [857, 281] on button "Opslaan" at bounding box center [863, 276] width 36 height 16
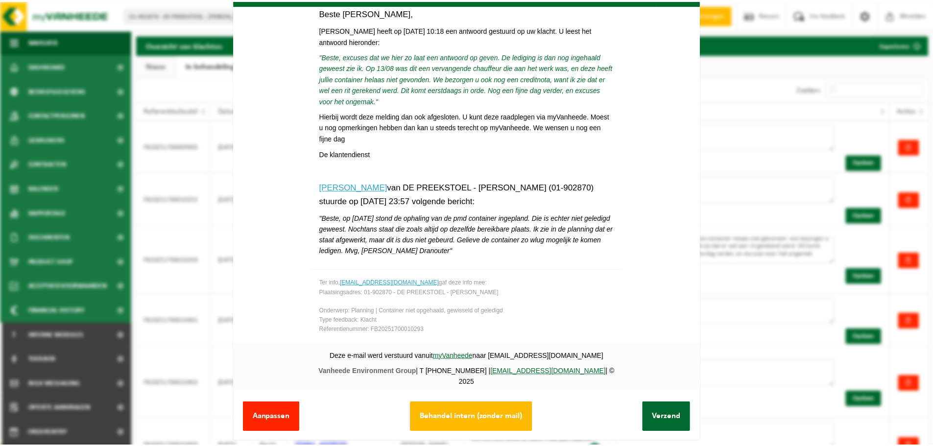
scroll to position [37, 0]
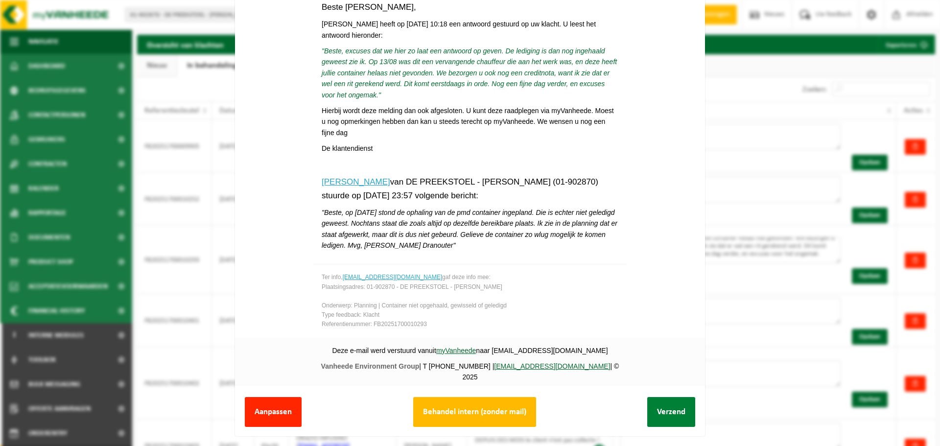
click at [666, 407] on button "Verzend" at bounding box center [671, 412] width 48 height 30
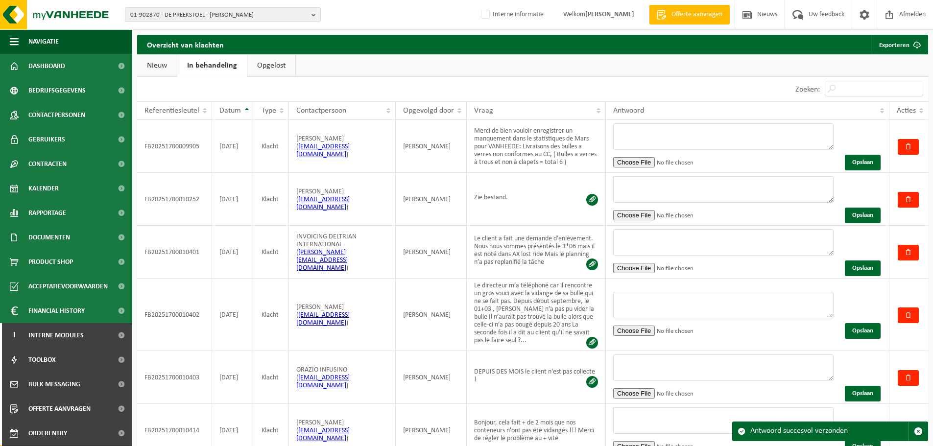
click at [273, 70] on link "Opgelost" at bounding box center [271, 65] width 48 height 23
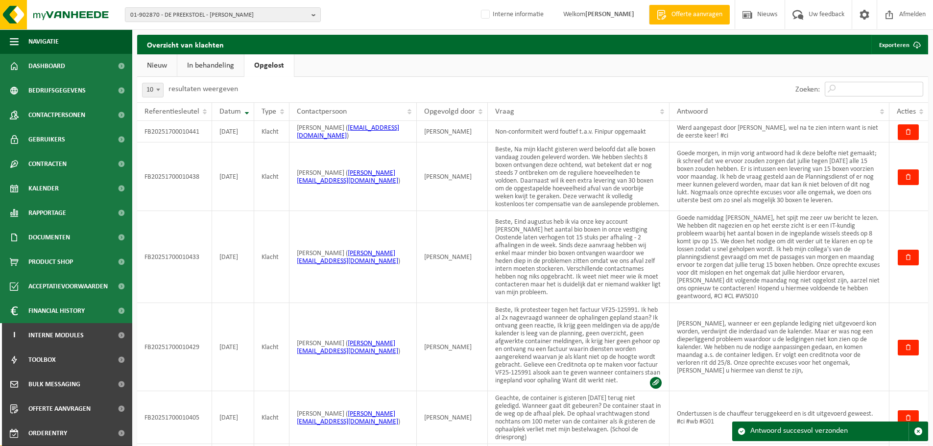
click at [865, 90] on input "Zoeken:" at bounding box center [873, 89] width 98 height 15
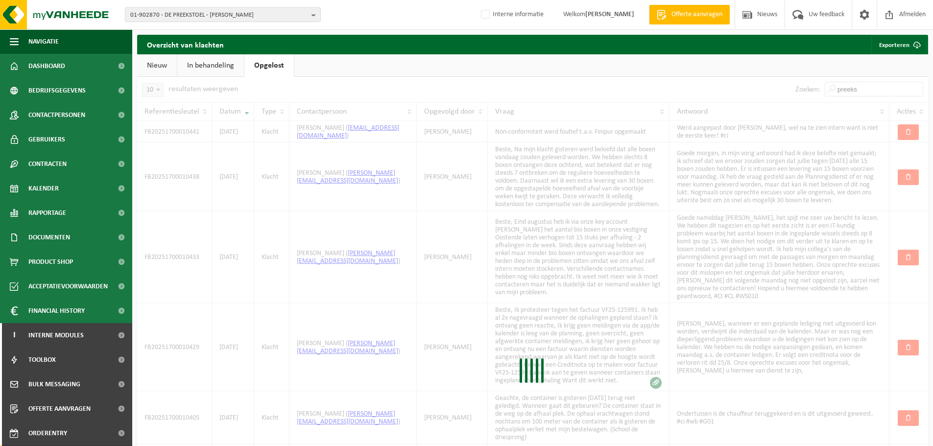
type input "preeks"
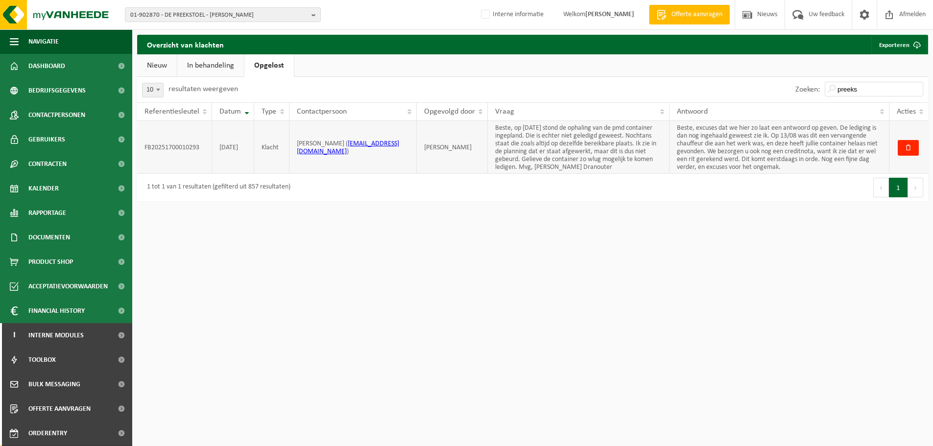
click at [728, 159] on td "Beste, excuses dat we hier zo laat een antwoord op geven. De lediging is dan no…" at bounding box center [779, 147] width 220 height 53
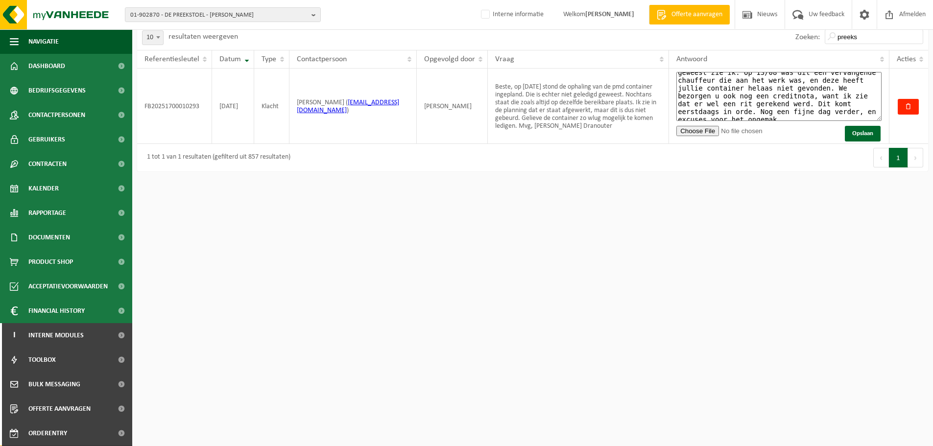
scroll to position [0, 0]
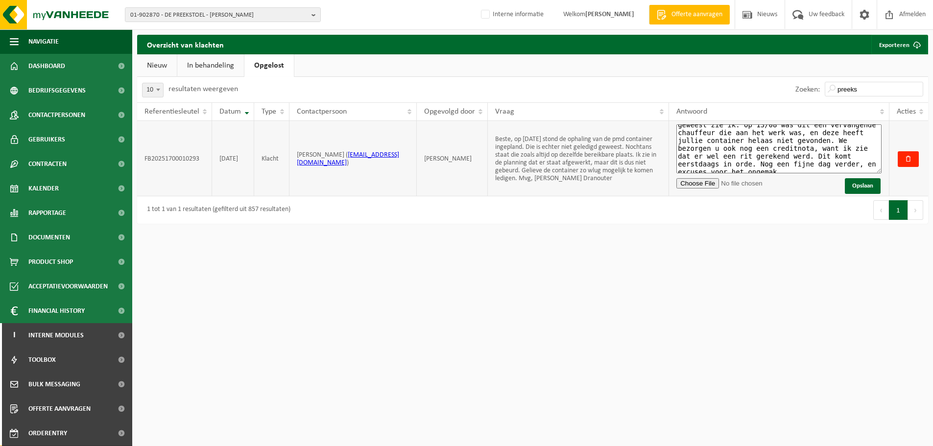
click at [843, 168] on textarea "Beste, excuses dat we hier zo laat een antwoord op geven. De lediging is dan no…" at bounding box center [778, 148] width 205 height 49
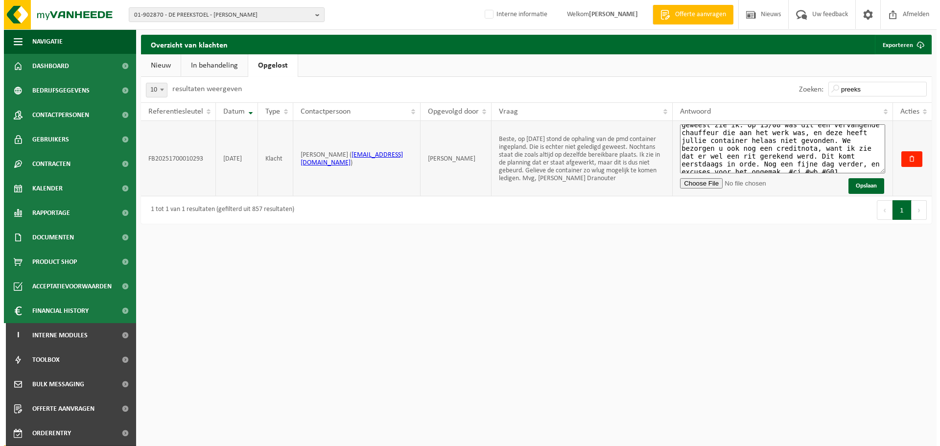
scroll to position [28, 0]
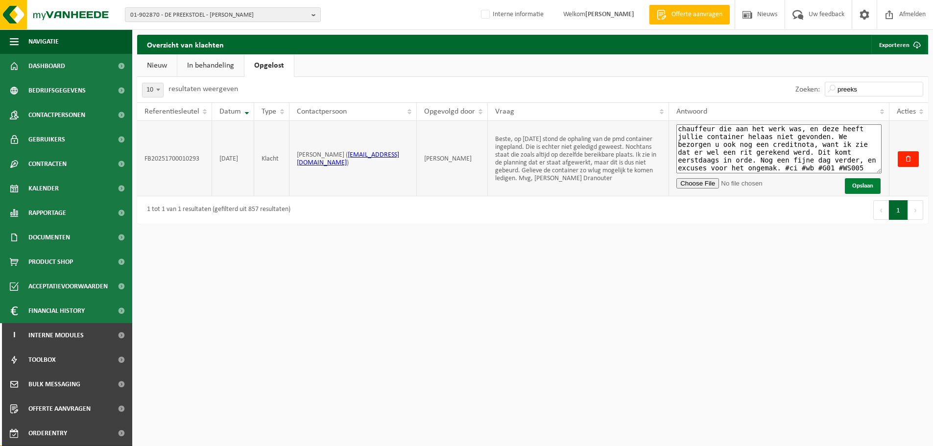
type textarea "Beste, excuses dat we hier zo laat een antwoord op geven. De lediging is dan no…"
click at [854, 188] on button "Opslaan" at bounding box center [863, 186] width 36 height 16
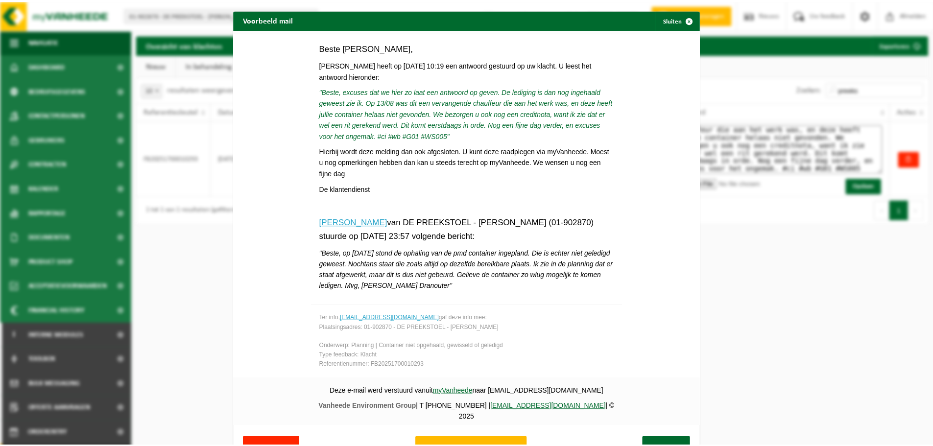
scroll to position [130, 0]
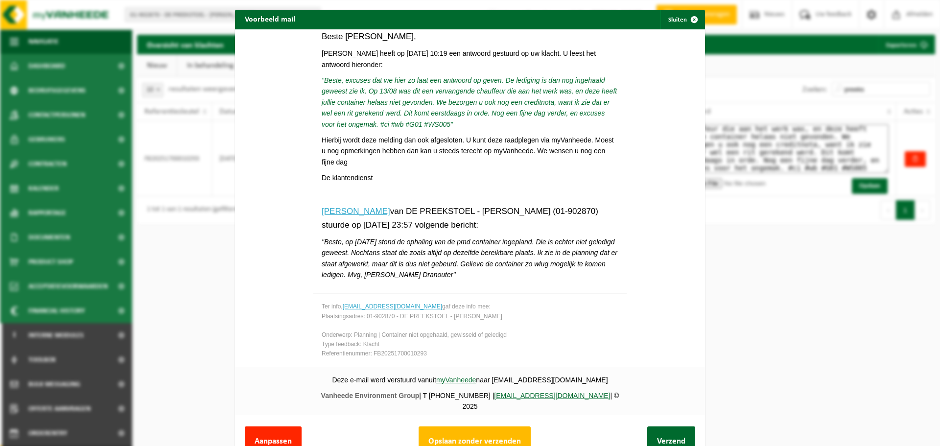
drag, startPoint x: 484, startPoint y: 434, endPoint x: 697, endPoint y: 405, distance: 215.3
click at [484, 434] on button "Opslaan zonder verzenden" at bounding box center [475, 441] width 112 height 30
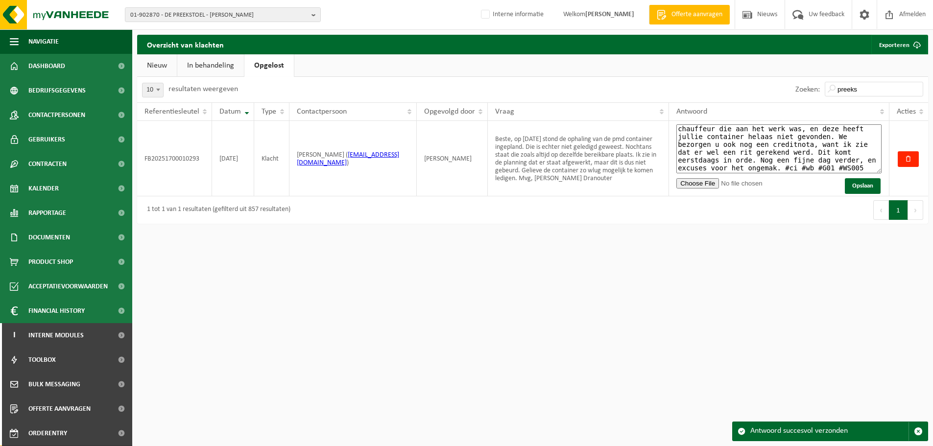
click at [160, 65] on link "Nieuw" at bounding box center [157, 65] width 40 height 23
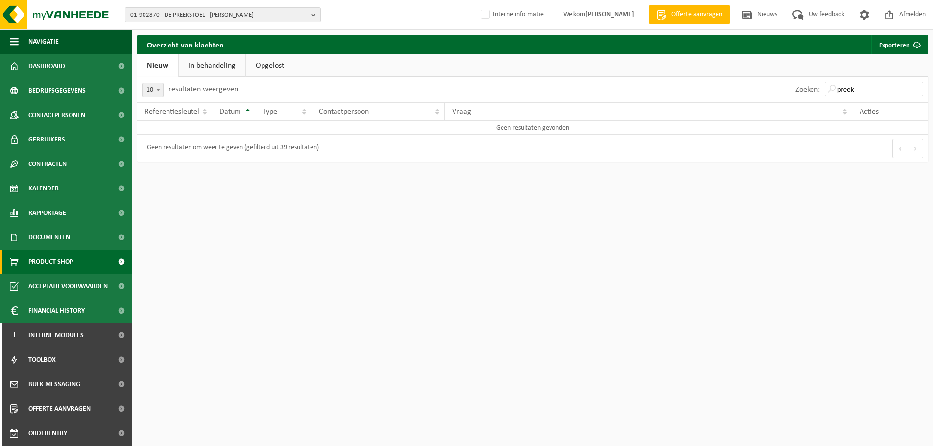
click at [92, 252] on link "Product Shop" at bounding box center [66, 262] width 132 height 24
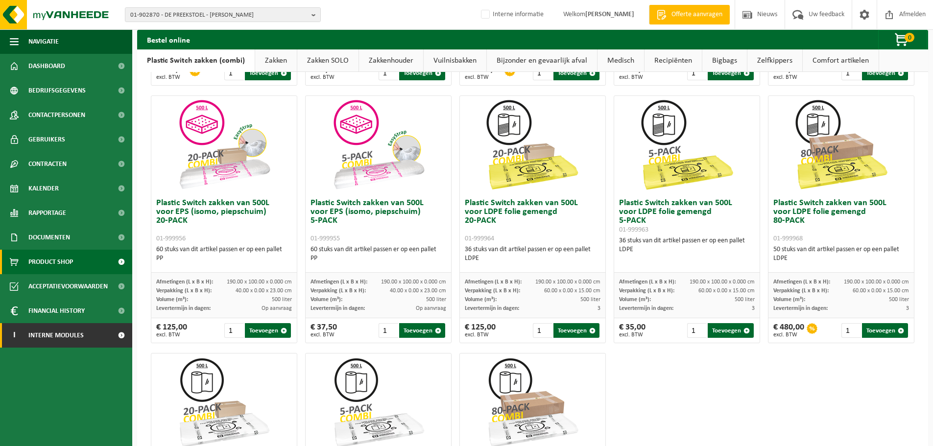
click at [57, 327] on span "Interne modules" at bounding box center [55, 335] width 55 height 24
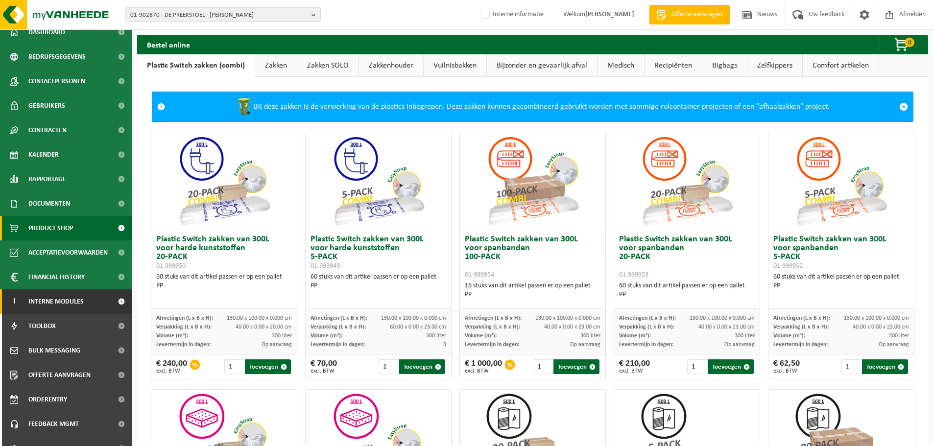
scroll to position [48, 0]
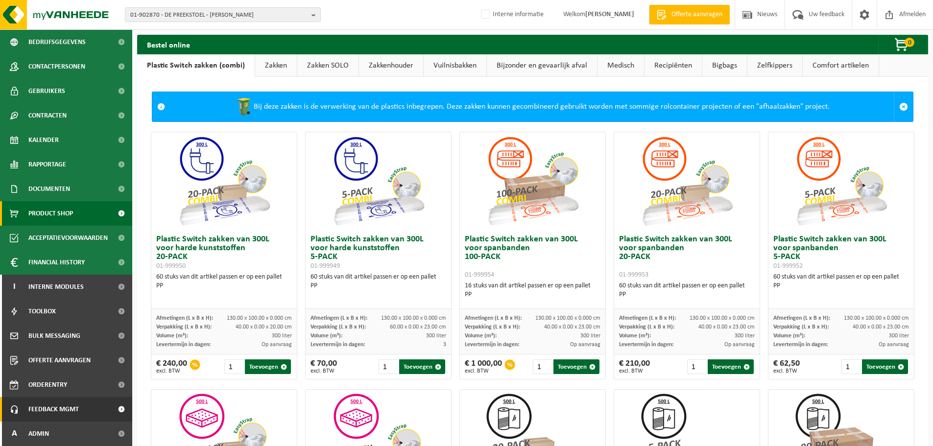
click at [87, 412] on link "Feedback MGMT" at bounding box center [66, 409] width 132 height 24
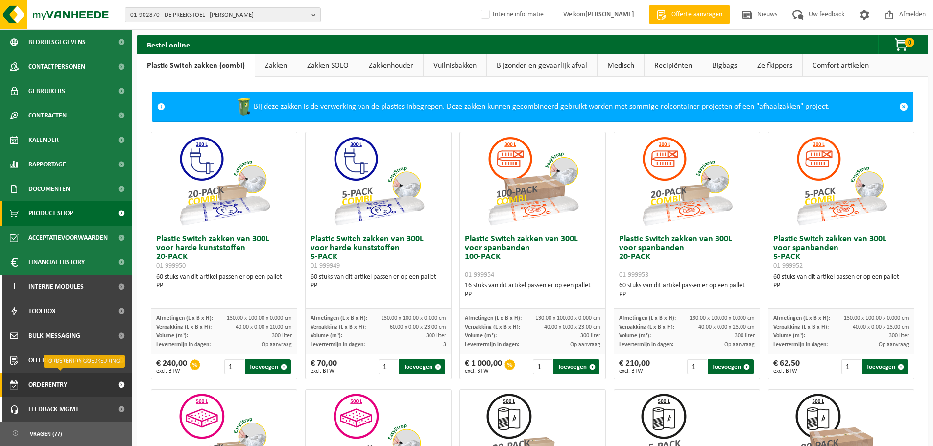
scroll to position [114, 0]
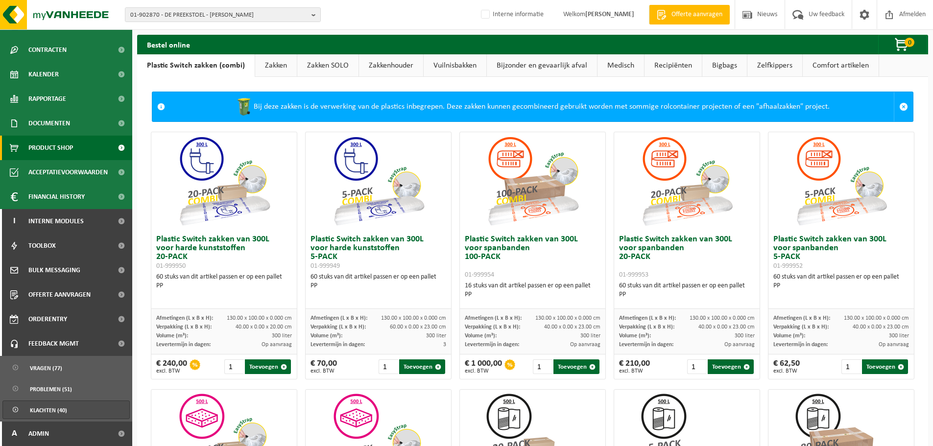
click at [47, 412] on span "Klachten (40)" at bounding box center [48, 410] width 37 height 19
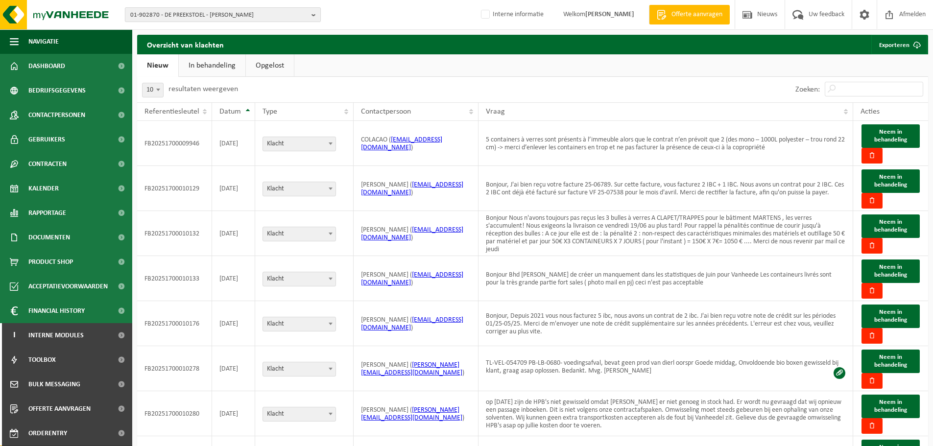
click at [193, 15] on span "01-902870 - DE PREEKSTOEL - [PERSON_NAME]" at bounding box center [218, 15] width 177 height 15
paste input "10-981559"
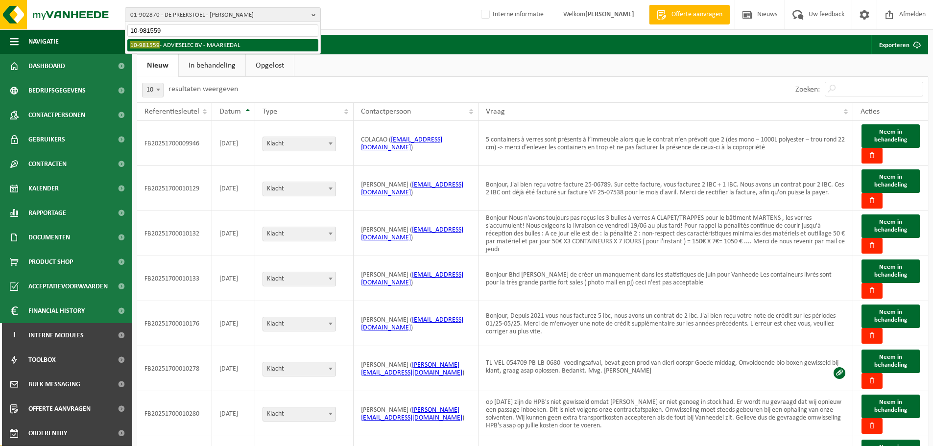
type input "10-981559"
click at [186, 41] on li "10-981559 - ADVIESELEC BV - MAARKEDAL" at bounding box center [222, 45] width 191 height 12
